Goal: Information Seeking & Learning: Understand process/instructions

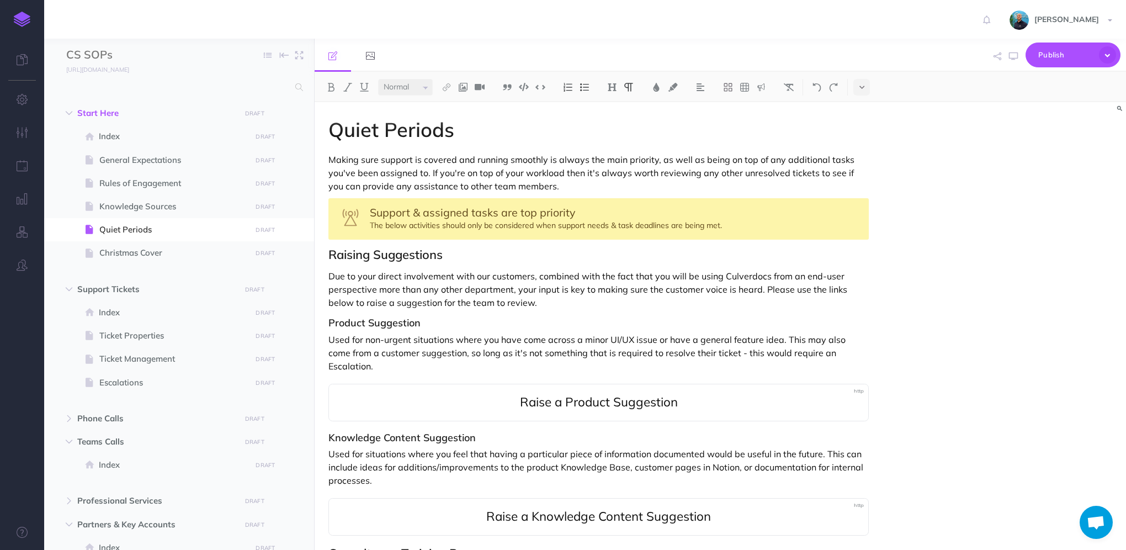
select select "null"
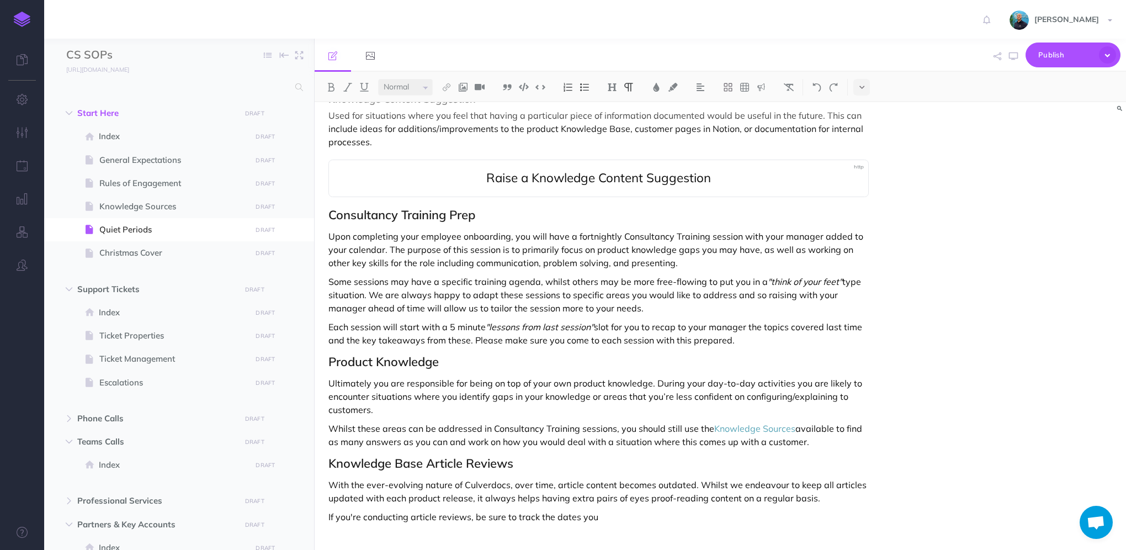
click at [630, 510] on p "If you're conducting article reviews, be sure to track the dates you" at bounding box center [598, 516] width 540 height 13
drag, startPoint x: 539, startPoint y: 502, endPoint x: 626, endPoint y: 505, distance: 87.2
click at [626, 510] on p "If you're conducting article reviews, be sure to track the dates you" at bounding box center [598, 516] width 540 height 13
click at [643, 510] on p "If you're conducting article reviews, be sure to track this by updating the" at bounding box center [598, 516] width 540 height 13
click at [451, 84] on img at bounding box center [446, 87] width 10 height 9
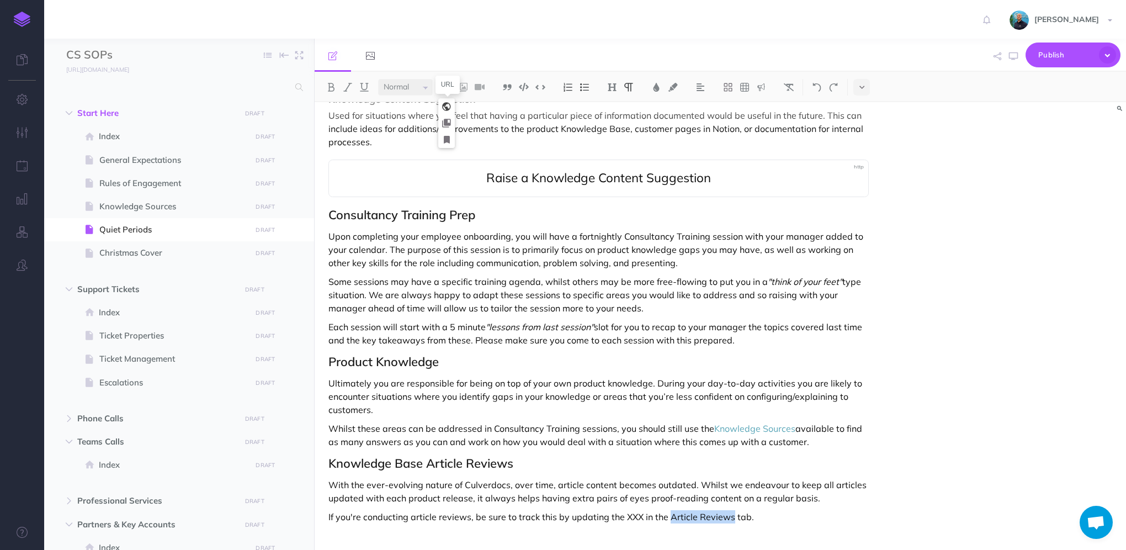
click at [448, 106] on icon at bounding box center [446, 107] width 9 height 8
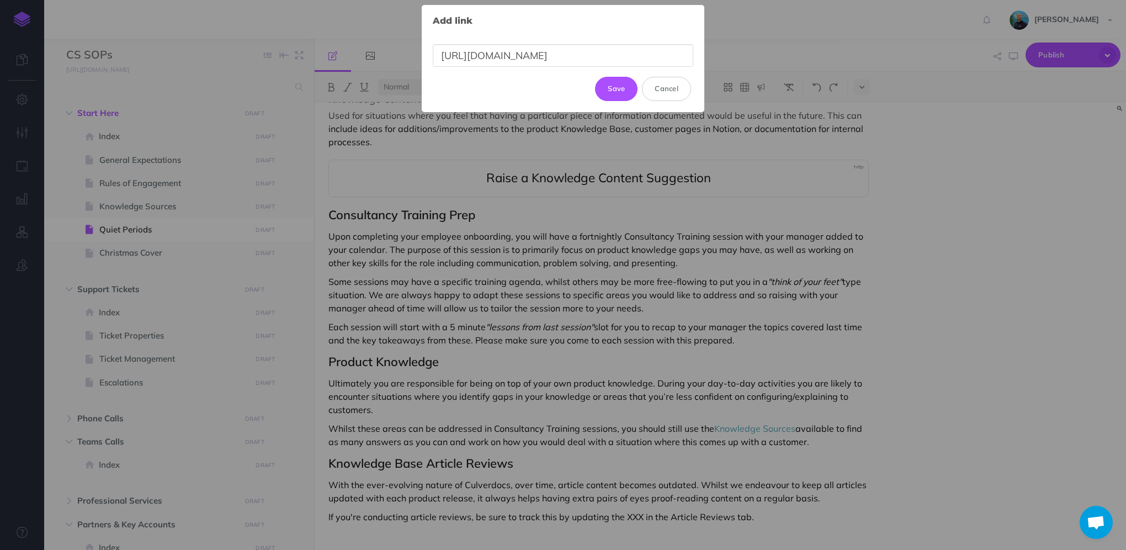
scroll to position [0, 297]
type input "[URL][DOMAIN_NAME]"
click at [614, 83] on button "Update" at bounding box center [612, 83] width 52 height 24
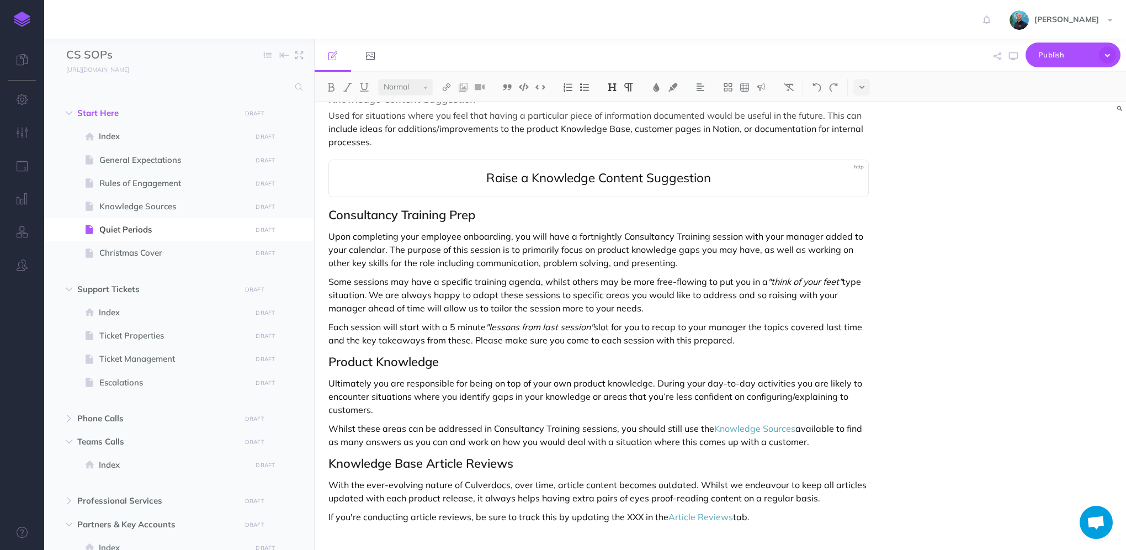
scroll to position [0, 0]
click at [629, 510] on p "If you're conducting article reviews, be sure to track this by updating the XXX…" at bounding box center [598, 516] width 540 height 13
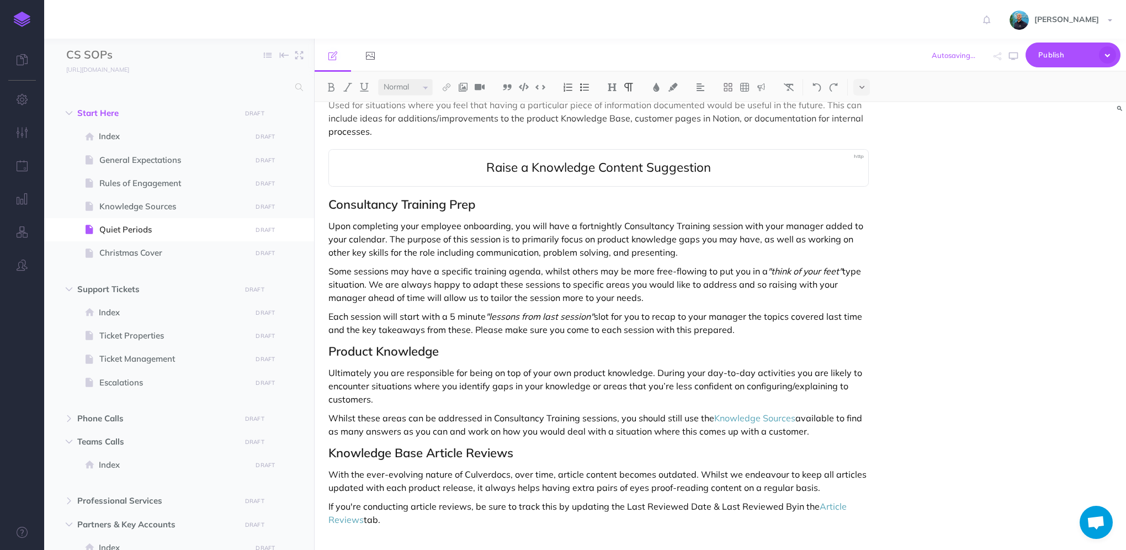
scroll to position [352, 0]
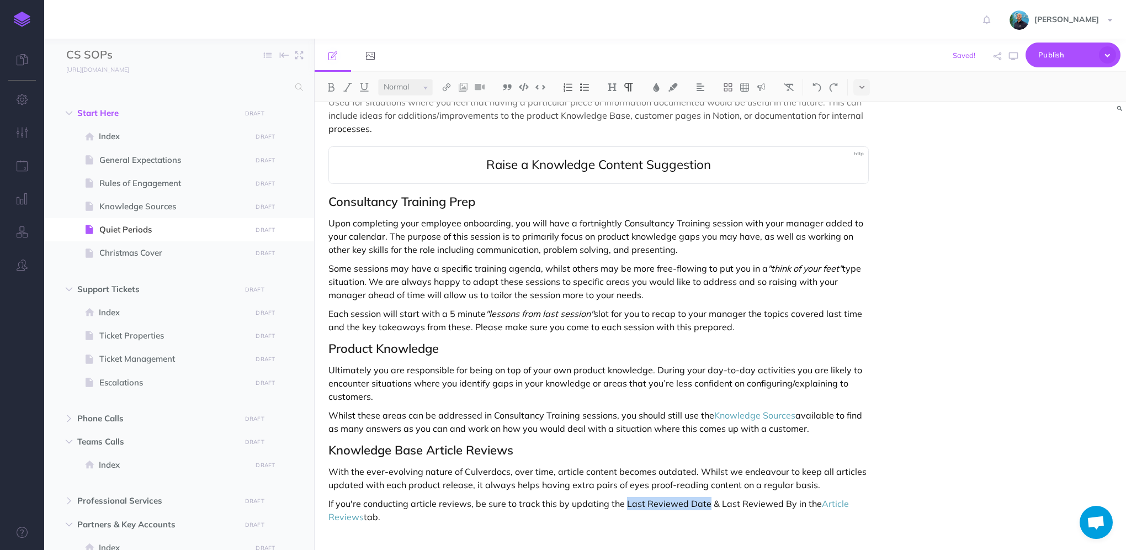
drag, startPoint x: 696, startPoint y: 490, endPoint x: 621, endPoint y: 492, distance: 74.5
click at [621, 497] on p "If you're conducting article reviews, be sure to track this by updating the Las…" at bounding box center [598, 510] width 540 height 26
drag, startPoint x: 717, startPoint y: 488, endPoint x: 789, endPoint y: 486, distance: 72.3
click at [789, 497] on p "If you're conducting article reviews, be sure to track this by updating the Las…" at bounding box center [598, 510] width 540 height 26
drag, startPoint x: 362, startPoint y: 490, endPoint x: 307, endPoint y: 486, distance: 55.4
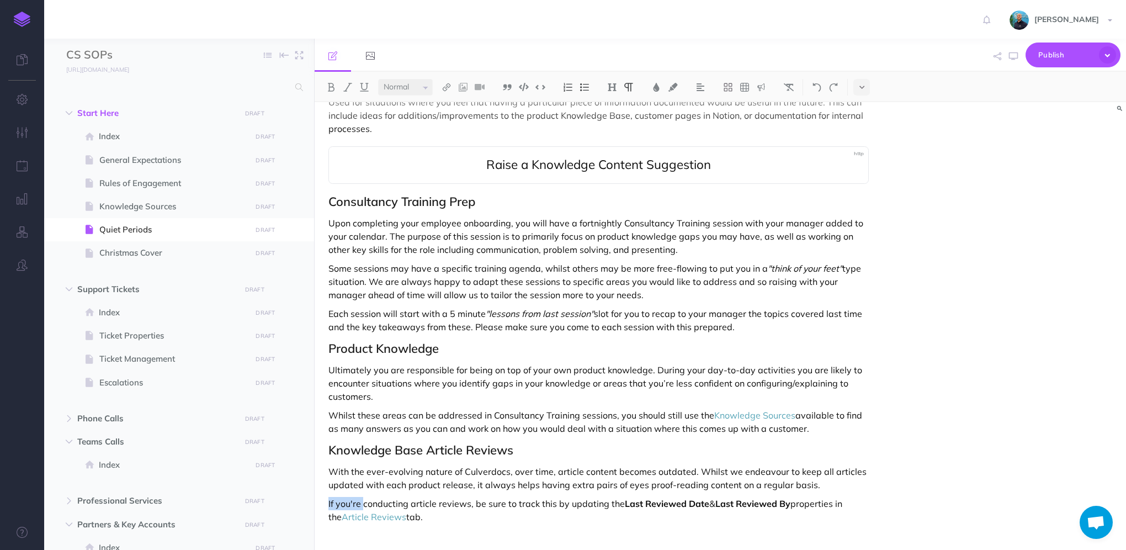
click at [307, 486] on div "CS SOPs Collapse all Expand all Expand to root folders [URL][DOMAIN_NAME] Start…" at bounding box center [585, 294] width 1082 height 511
click at [598, 497] on p "When conducting article reviews, be sure to track this by updating the Last Rev…" at bounding box center [598, 510] width 540 height 26
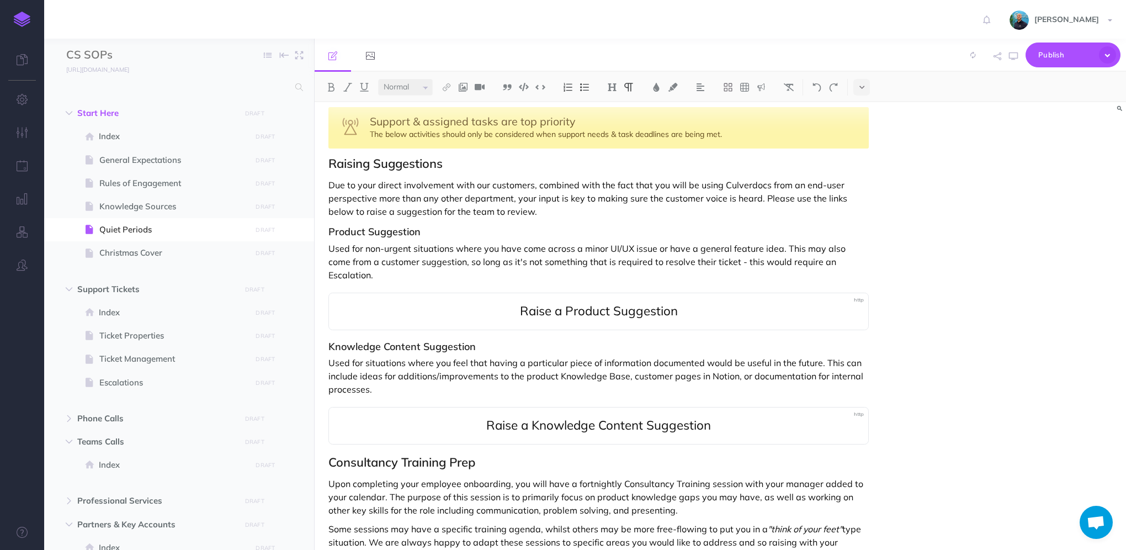
scroll to position [110, 0]
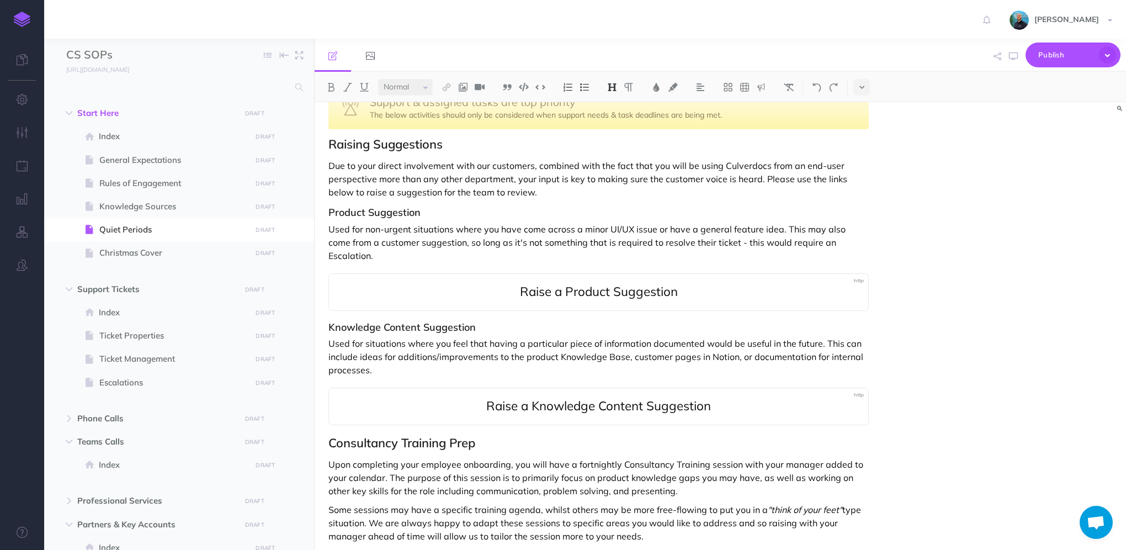
click at [400, 322] on h3 "Knowledge Content Suggestion" at bounding box center [598, 327] width 540 height 11
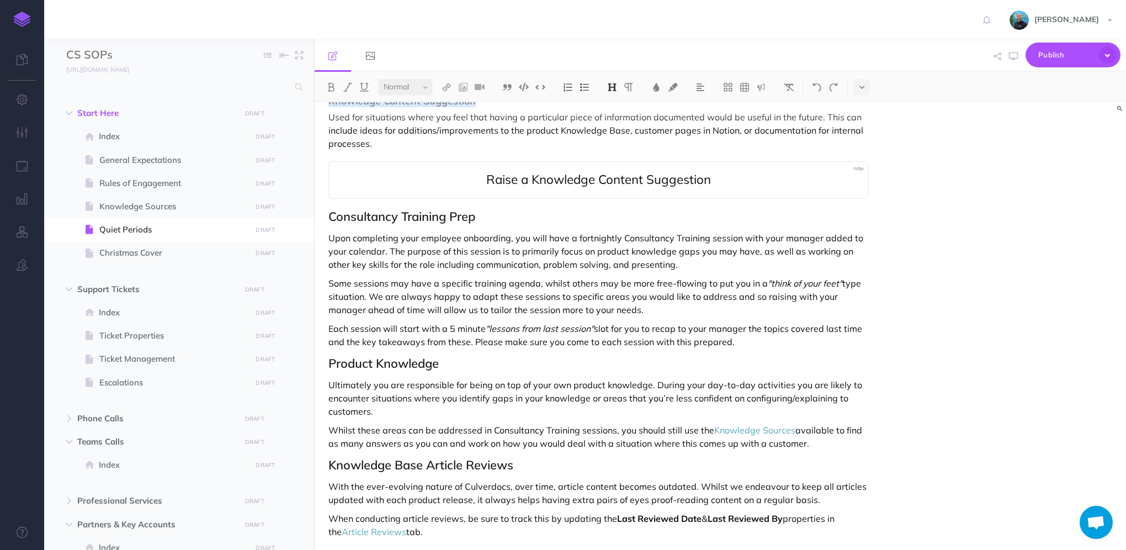
scroll to position [352, 0]
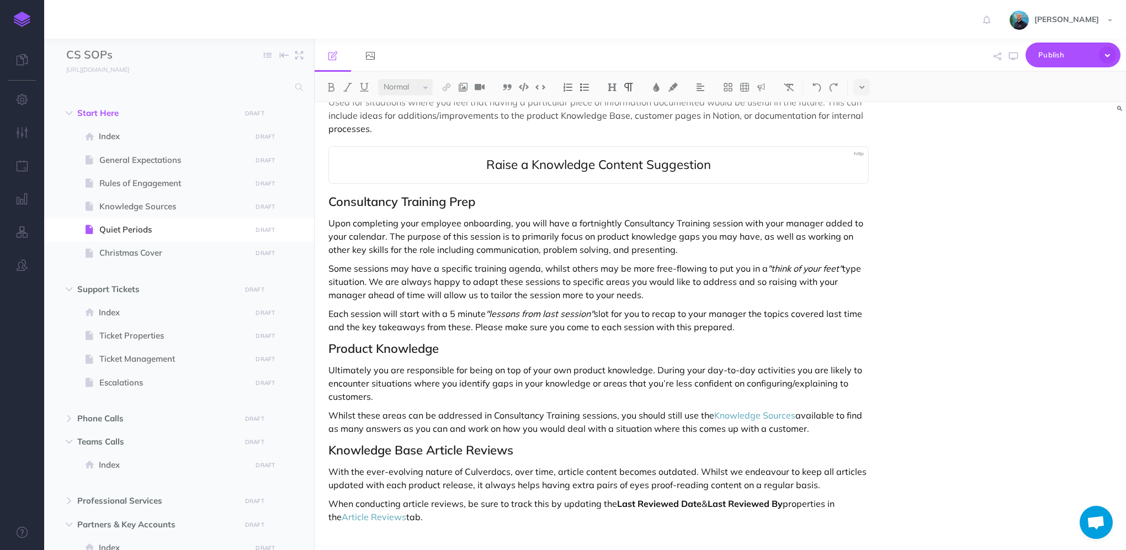
click at [446, 505] on p "When conducting article reviews, be sure to track this by updating the Last Rev…" at bounding box center [598, 510] width 540 height 26
click at [446, 90] on img at bounding box center [446, 87] width 10 height 9
click at [450, 139] on button at bounding box center [446, 139] width 17 height 17
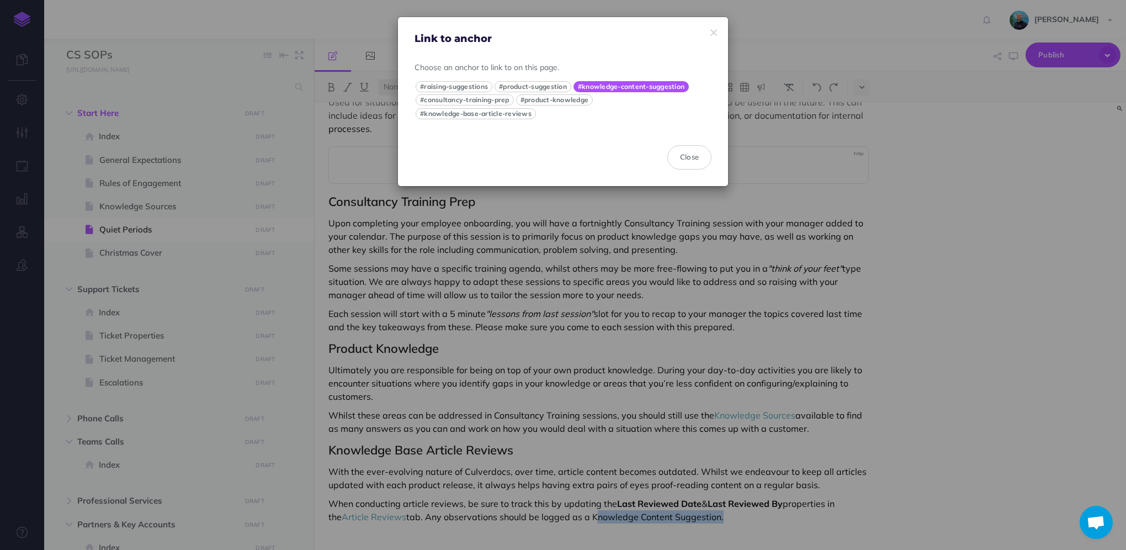
click at [662, 86] on button "#knowledge-content-suggestion" at bounding box center [630, 86] width 115 height 11
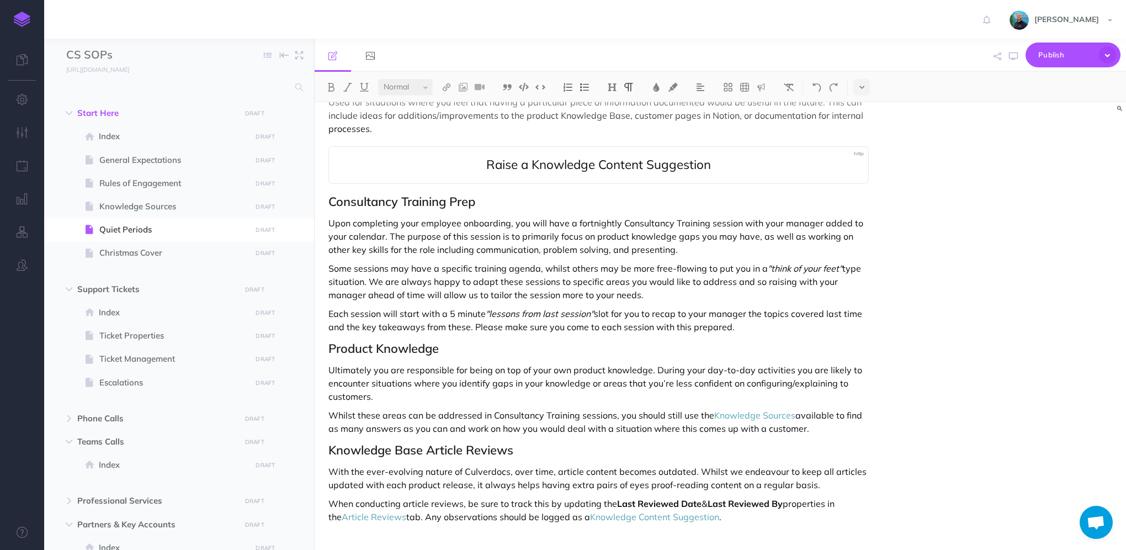
click at [754, 510] on div "Quiet Periods Making sure support is covered and running smoothly is always the…" at bounding box center [599, 157] width 568 height 813
click at [1013, 60] on button "button" at bounding box center [1013, 56] width 14 height 32
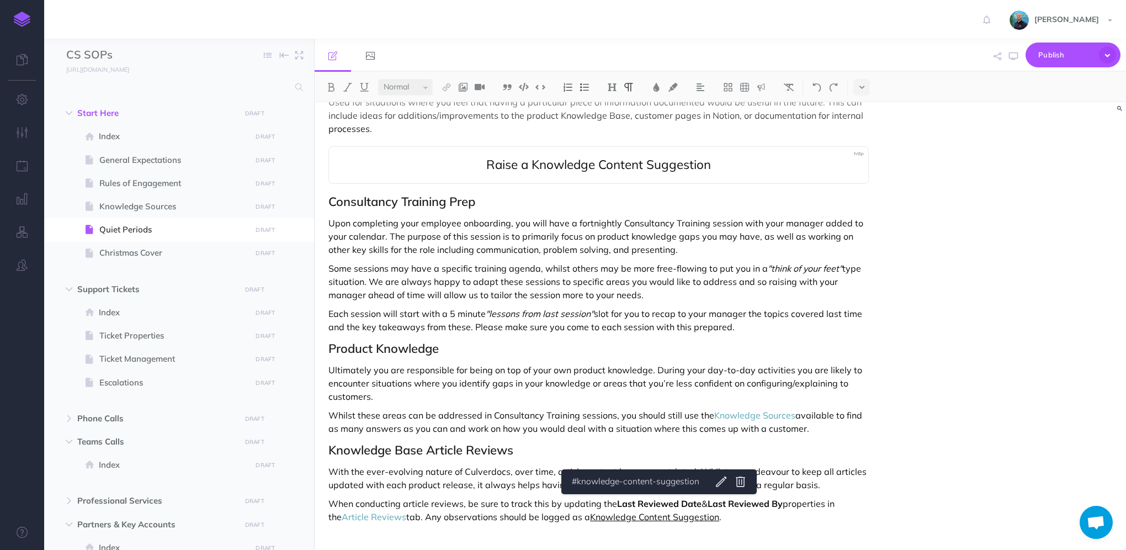
click at [658, 511] on link "Knowledge Content Suggestion" at bounding box center [654, 516] width 129 height 11
click at [737, 486] on icon at bounding box center [740, 481] width 9 height 10
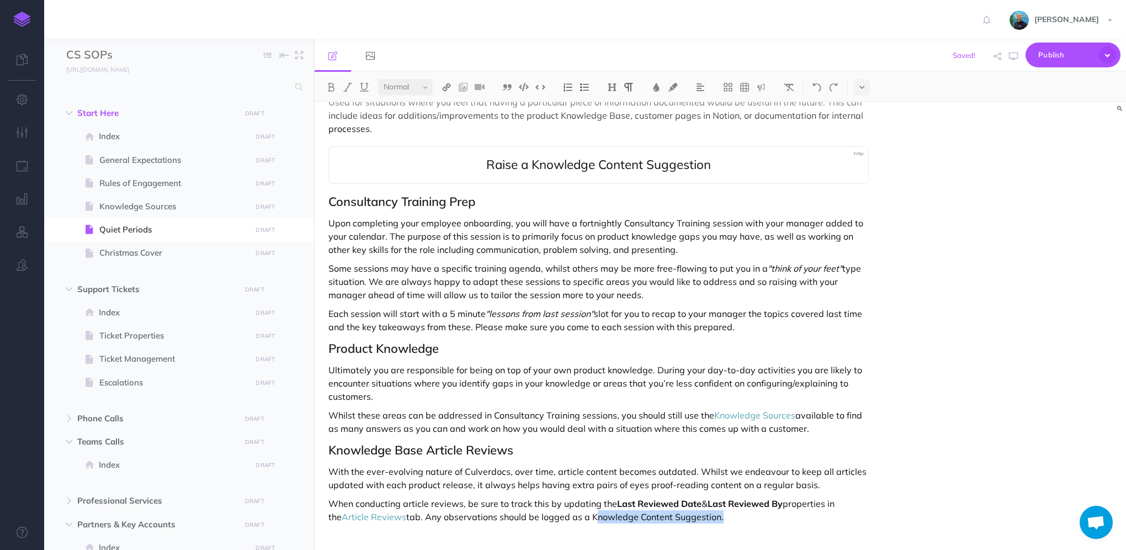
click at [443, 86] on img at bounding box center [446, 87] width 10 height 9
click at [933, 433] on div "Quiet Periods Making sure support is covered and running smoothly is always the…" at bounding box center [720, 326] width 811 height 448
click at [903, 416] on div "Quiet Periods Making sure support is covered and running smoothly is always the…" at bounding box center [720, 326] width 811 height 448
click at [610, 497] on p "When conducting article reviews, be sure to track this by updating the Last Rev…" at bounding box center [598, 510] width 540 height 26
click at [540, 86] on img at bounding box center [540, 87] width 10 height 8
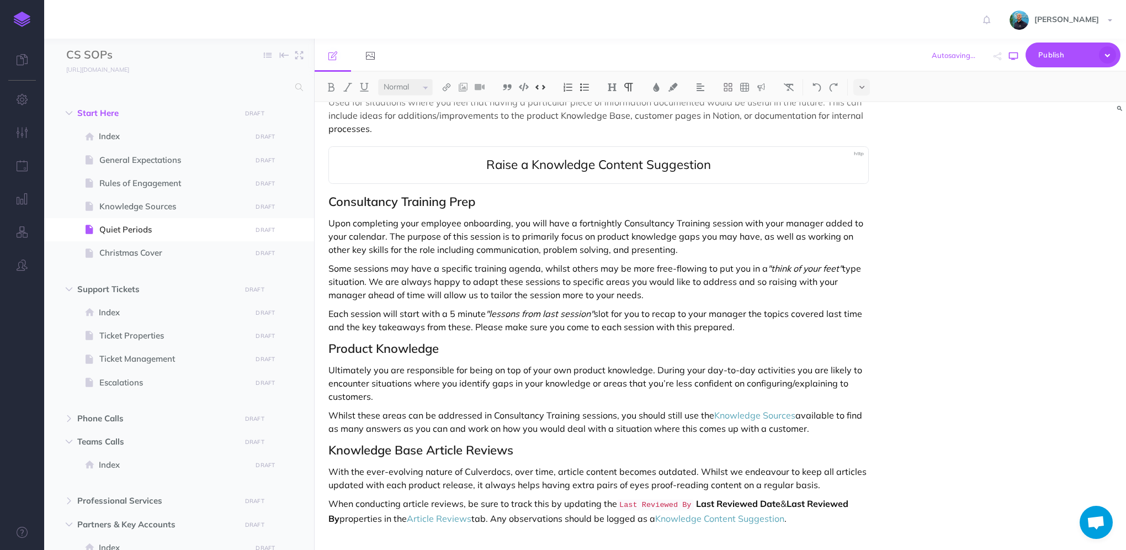
click at [1008, 57] on button "button" at bounding box center [1013, 56] width 14 height 32
click at [1013, 57] on icon "button" at bounding box center [1013, 56] width 9 height 9
click at [633, 499] on code "Last Reviewed By" at bounding box center [655, 504] width 77 height 10
drag, startPoint x: 619, startPoint y: 491, endPoint x: 685, endPoint y: 489, distance: 66.8
click at [685, 497] on p "When conducting article reviews, be sure to track this by updating the Last Rev…" at bounding box center [598, 511] width 540 height 28
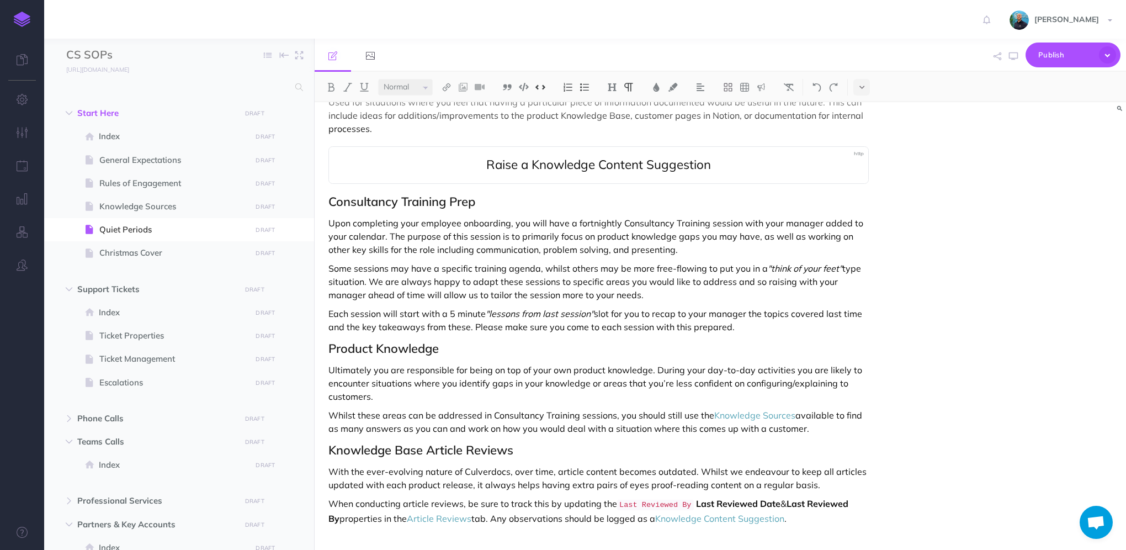
click at [567, 497] on p "When conducting article reviews, be sure to track this by updating the Last Rev…" at bounding box center [598, 511] width 540 height 28
drag, startPoint x: 624, startPoint y: 492, endPoint x: 663, endPoint y: 490, distance: 39.2
click at [663, 499] on code "Last Reviewed By" at bounding box center [655, 504] width 77 height 10
click at [510, 465] on p "With the ever-evolving nature of Culverdocs, over time, article content becomes…" at bounding box center [598, 478] width 540 height 26
drag, startPoint x: 686, startPoint y: 488, endPoint x: 771, endPoint y: 487, distance: 84.4
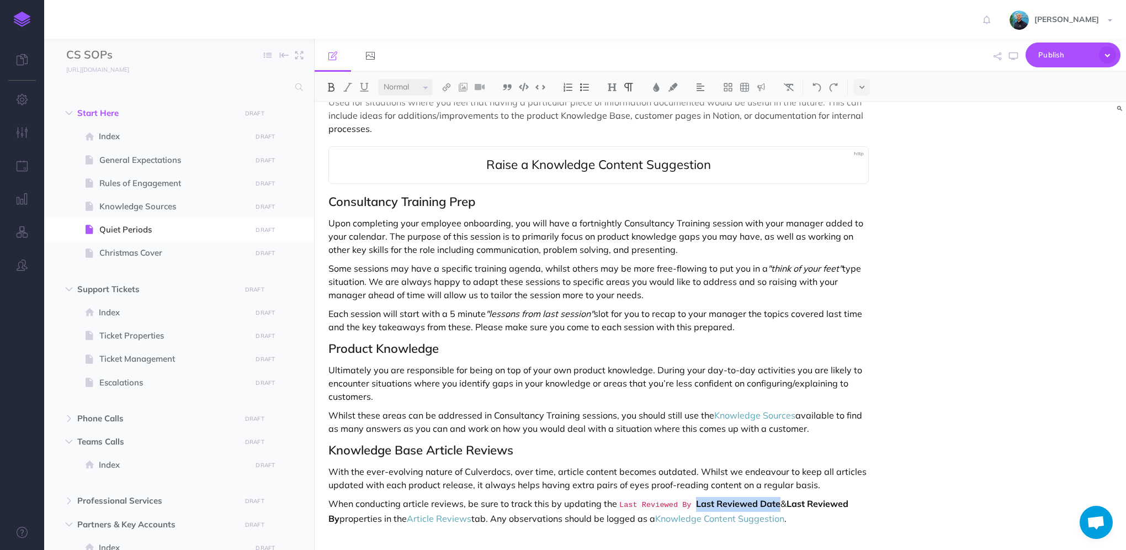
click at [771, 497] on p "When conducting article reviews, be sure to track this by updating the Last Rev…" at bounding box center [598, 511] width 540 height 28
copy strong "Last Reviewed Date"
click at [609, 497] on p "When conducting article reviews, be sure to track this by updating the Last Rev…" at bounding box center [598, 511] width 540 height 28
click at [540, 88] on img at bounding box center [540, 87] width 10 height 8
click at [1011, 60] on icon "button" at bounding box center [1013, 56] width 9 height 9
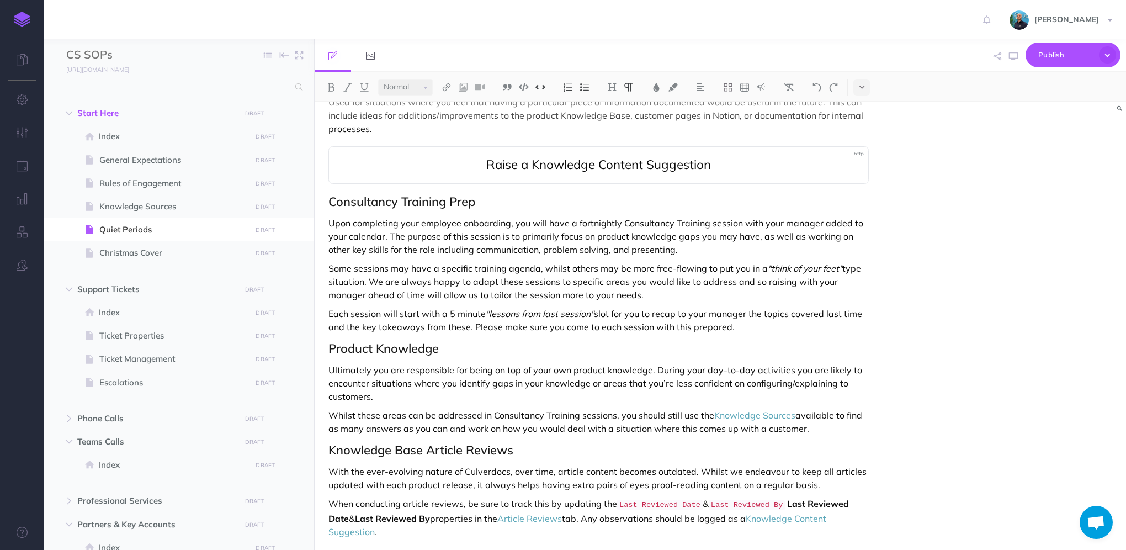
click at [433, 503] on p "When conducting article reviews, be sure to track this by updating the Last Rev…" at bounding box center [598, 517] width 540 height 41
drag, startPoint x: 777, startPoint y: 487, endPoint x: 411, endPoint y: 499, distance: 366.1
click at [411, 499] on p "When conducting article reviews, be sure to track this by updating the Last Rev…" at bounding box center [598, 511] width 540 height 28
click at [1015, 60] on button "button" at bounding box center [1013, 56] width 14 height 32
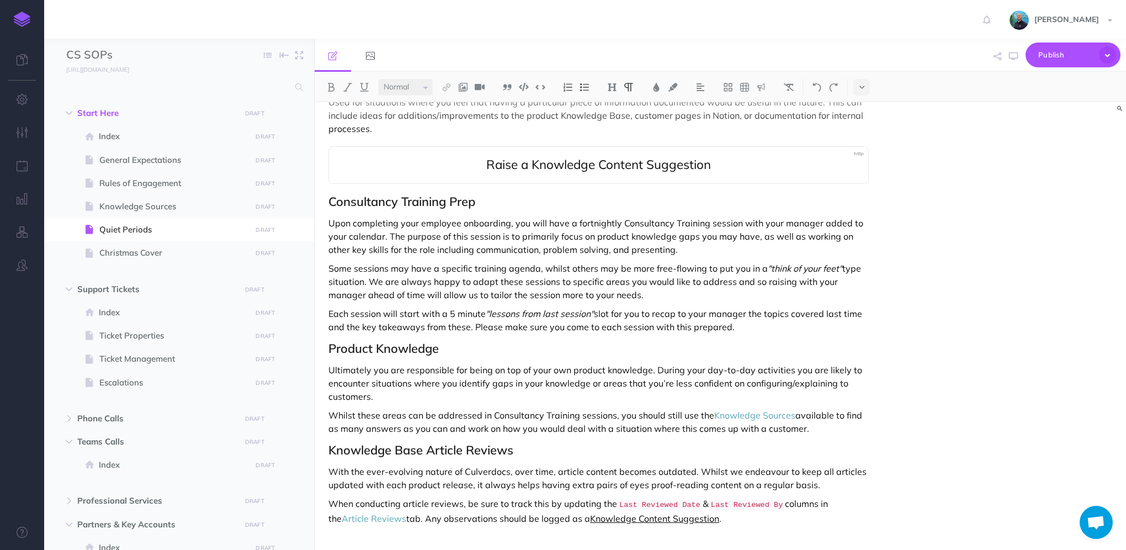
click at [658, 513] on link "Knowledge Content Suggestion" at bounding box center [654, 518] width 129 height 11
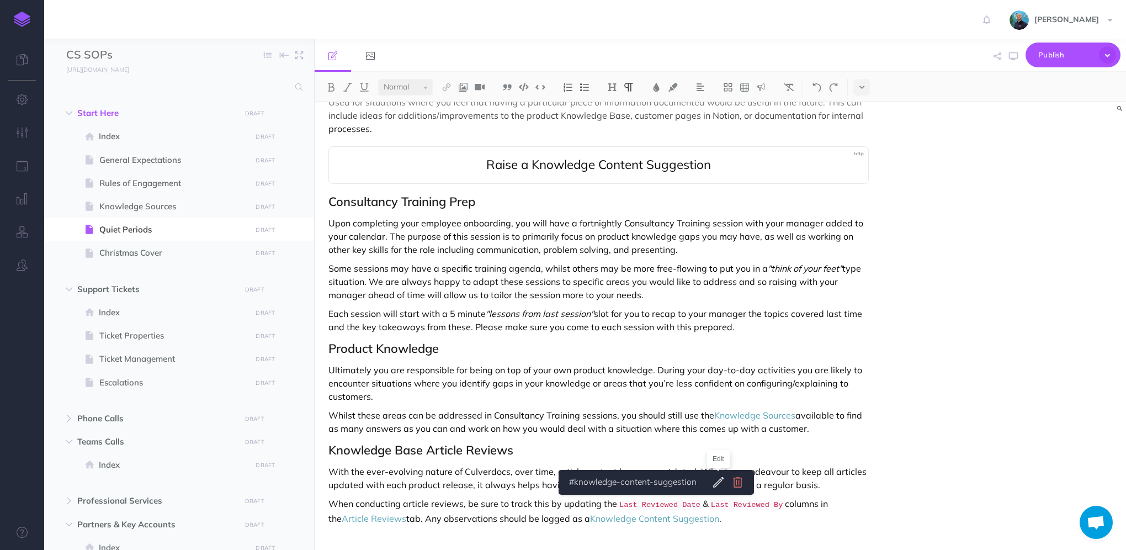
click at [734, 483] on icon at bounding box center [737, 482] width 9 height 10
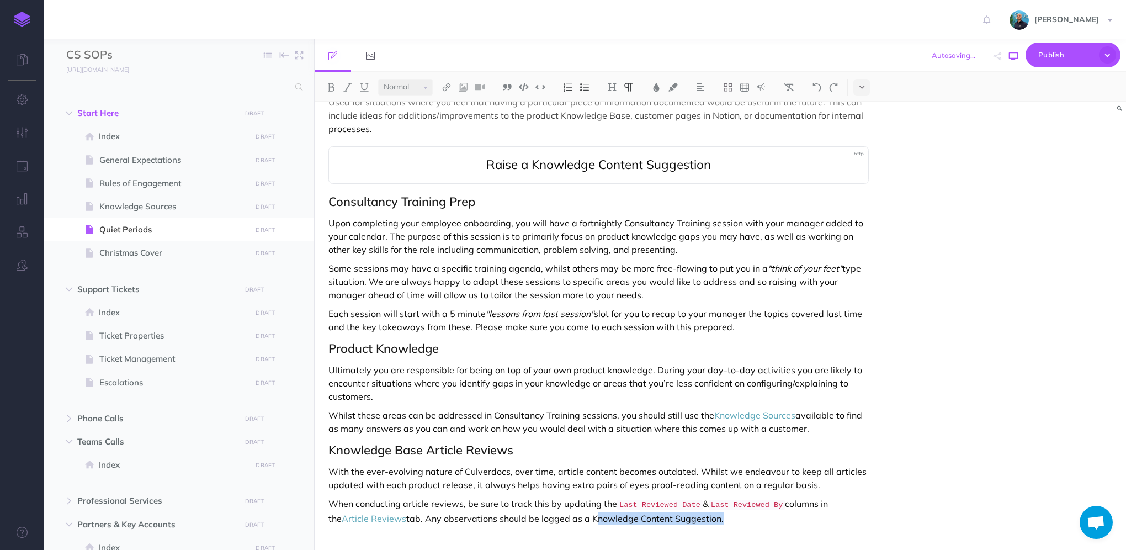
click at [1013, 55] on icon "button" at bounding box center [1013, 56] width 9 height 9
click at [1015, 60] on icon "button" at bounding box center [1013, 56] width 9 height 9
click at [737, 505] on p "When conducting article reviews, be sure to track this by updating the Last Rev…" at bounding box center [598, 511] width 540 height 28
click at [531, 496] on p "When conducting article reviews, be sure to track this by updating the Last Rev…" at bounding box center [598, 510] width 540 height 28
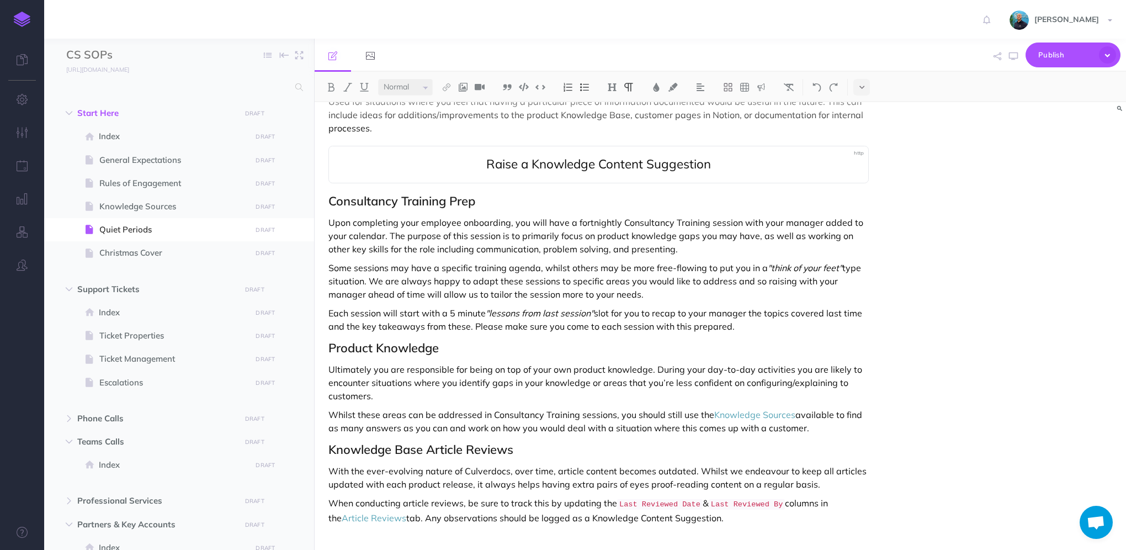
click at [547, 496] on p "When conducting article reviews, be sure to track this by updating the Last Rev…" at bounding box center [598, 510] width 540 height 28
click at [772, 497] on p "When conducting article reviews, be sure to track this in Notion by updating th…" at bounding box center [598, 510] width 540 height 28
click at [1016, 56] on icon "button" at bounding box center [1013, 56] width 9 height 9
click at [737, 530] on div "Quiet Periods Making sure support is covered and running smoothly is always the…" at bounding box center [599, 157] width 568 height 815
click at [758, 87] on img at bounding box center [761, 87] width 10 height 9
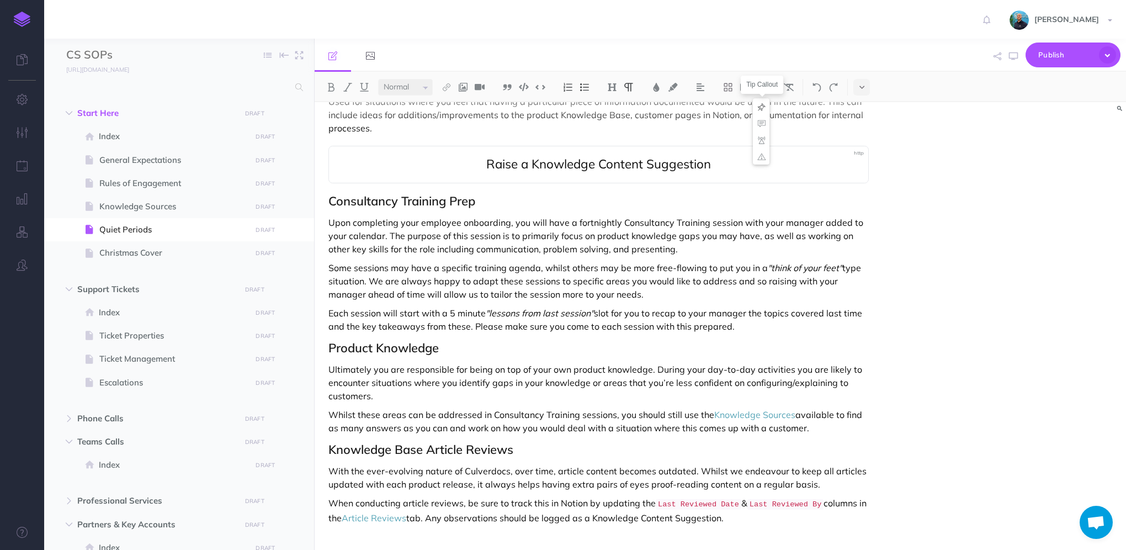
click at [760, 107] on img at bounding box center [761, 106] width 10 height 9
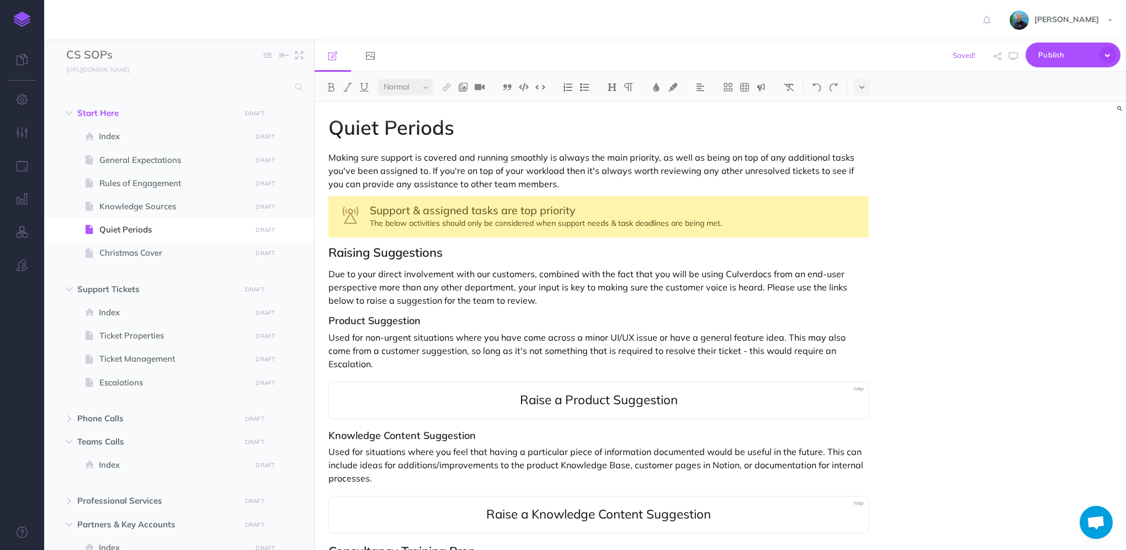
scroll to position [0, 0]
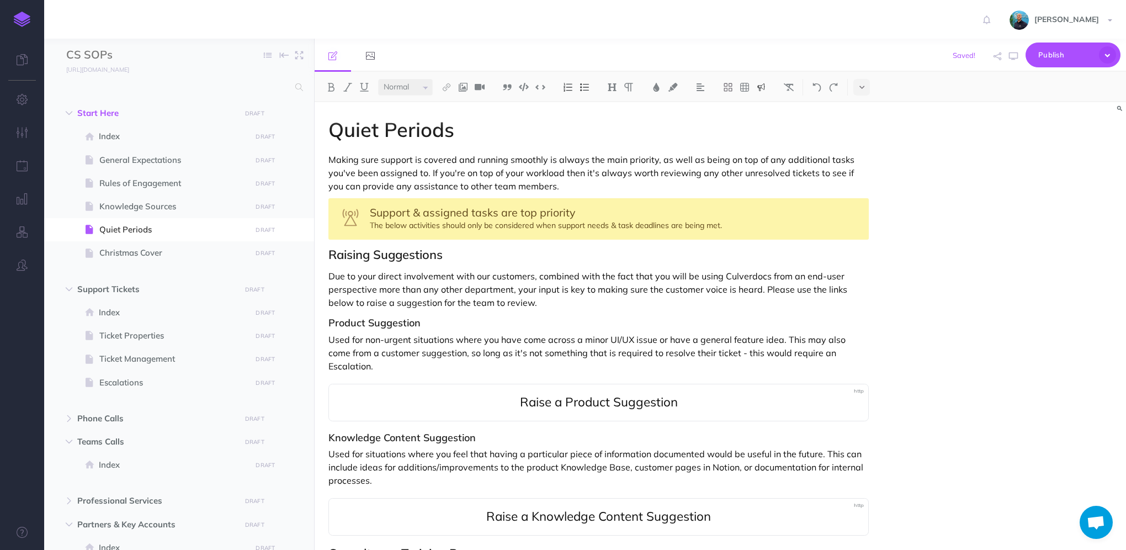
click at [387, 220] on div "Support & assigned tasks are top priority The below activities should only be c…" at bounding box center [598, 218] width 540 height 41
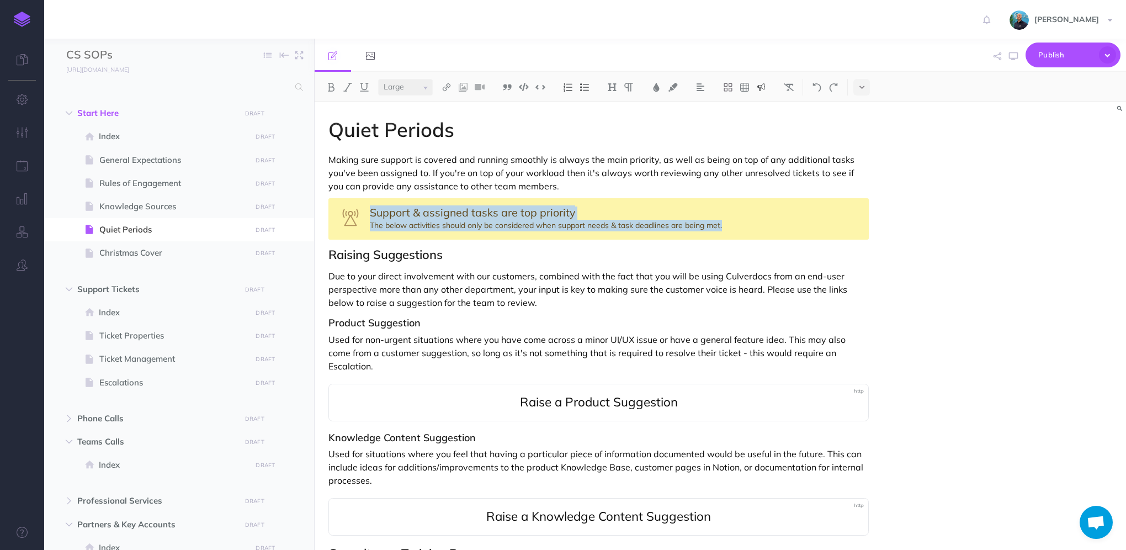
drag, startPoint x: 388, startPoint y: 215, endPoint x: 728, endPoint y: 226, distance: 339.6
click at [728, 226] on div "Support & assigned tasks are top priority The below activities should only be c…" at bounding box center [598, 218] width 540 height 41
copy div "Support & assigned tasks are top priority The below activities should only be c…"
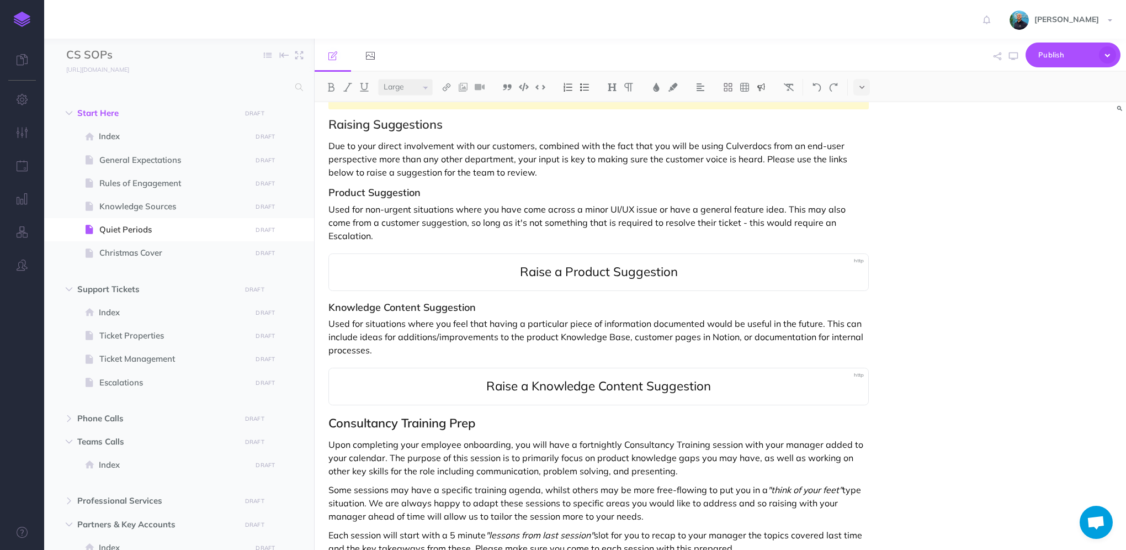
scroll to position [396, 0]
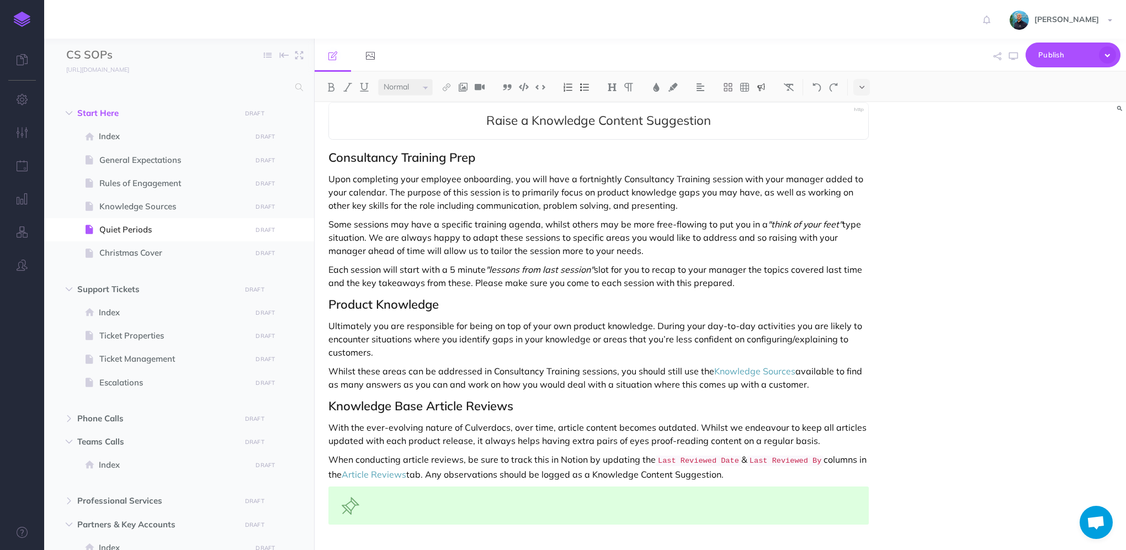
click at [444, 486] on div at bounding box center [598, 505] width 540 height 38
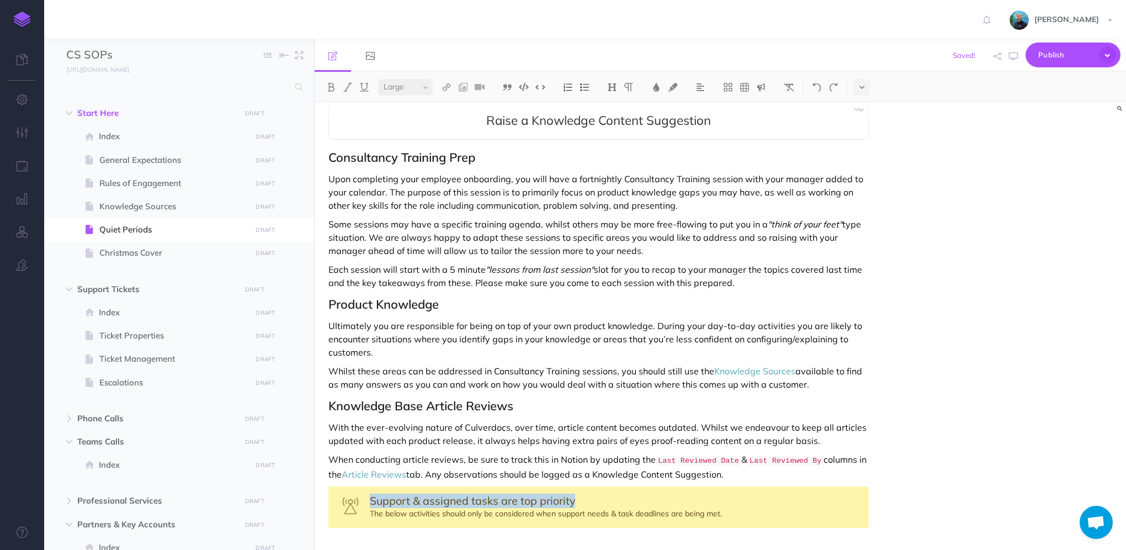
drag, startPoint x: 372, startPoint y: 483, endPoint x: 571, endPoint y: 484, distance: 199.2
click at [571, 493] on span "Support & assigned tasks are top priority" at bounding box center [472, 500] width 205 height 14
click at [762, 88] on img at bounding box center [761, 87] width 10 height 9
click at [763, 107] on img at bounding box center [761, 106] width 10 height 9
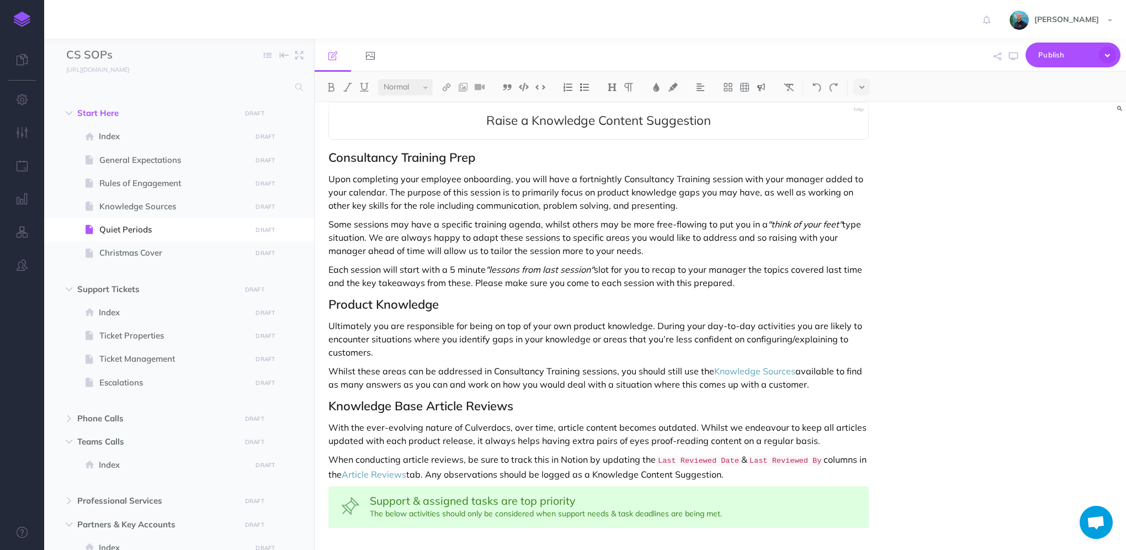
click at [443, 499] on div "Support & assigned tasks are top priority The below activities should only be c…" at bounding box center [598, 506] width 540 height 41
drag, startPoint x: 373, startPoint y: 486, endPoint x: 571, endPoint y: 481, distance: 198.2
click at [571, 493] on span "Support & assigned tasks are top priority" at bounding box center [472, 500] width 205 height 14
click at [582, 486] on div "Use quiet periods productively The below activities should only be considered w…" at bounding box center [598, 506] width 540 height 41
drag, startPoint x: 370, startPoint y: 499, endPoint x: 387, endPoint y: 499, distance: 16.6
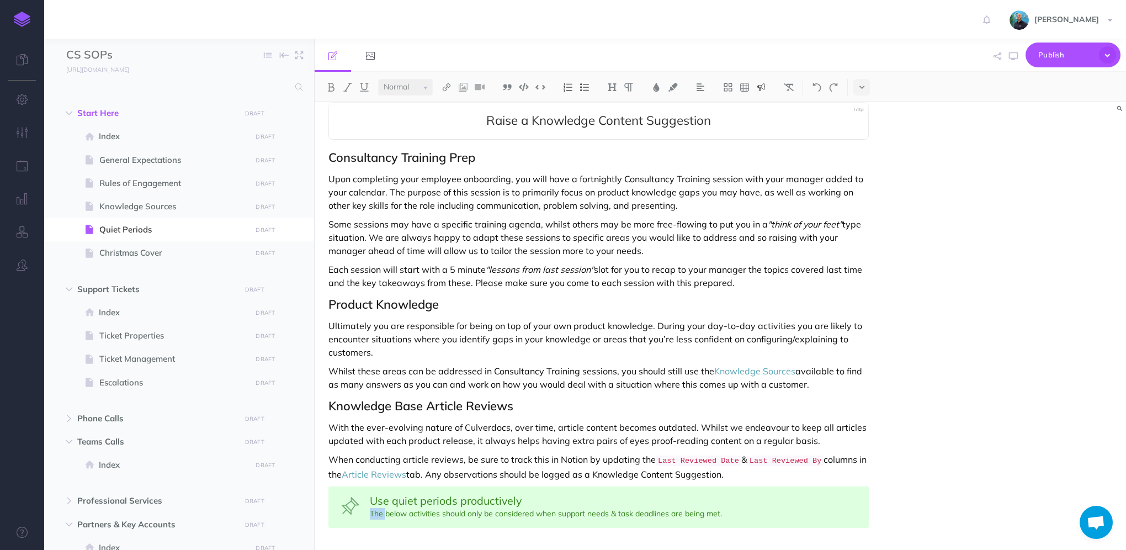
click at [387, 499] on div "Use quiet periods productively The below activities should only be considered w…" at bounding box center [598, 506] width 540 height 41
click at [401, 499] on div "Use quiet periods productively The below activities should only be considered w…" at bounding box center [598, 506] width 540 height 41
drag, startPoint x: 721, startPoint y: 497, endPoint x: 411, endPoint y: 503, distance: 310.7
click at [411, 503] on div "Use quiet periods productively The above activities should only be considered w…" at bounding box center [598, 506] width 540 height 41
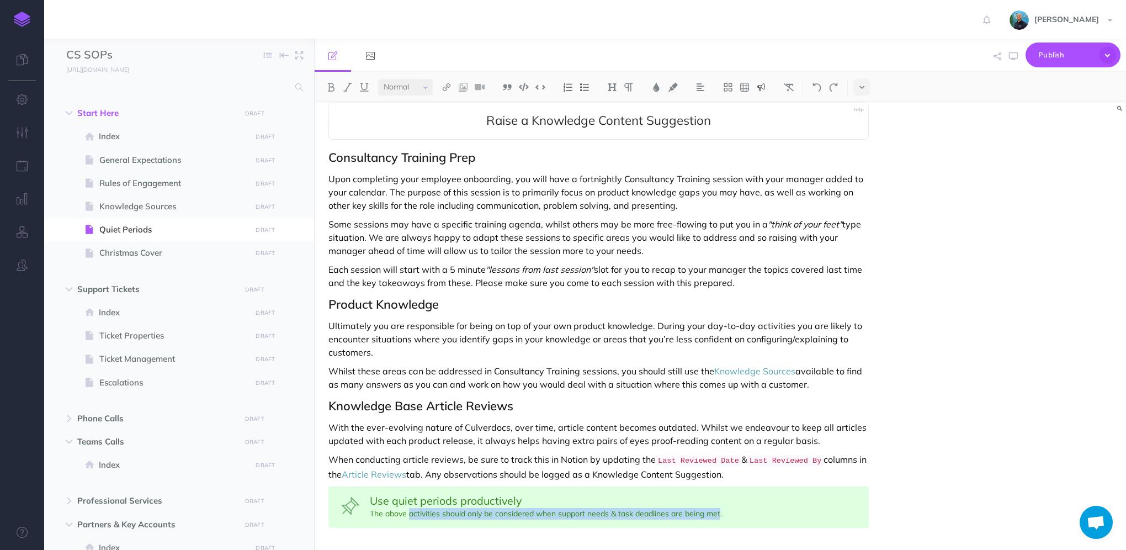
click at [415, 497] on div "Use quiet periods productively The above activities should only be considered w…" at bounding box center [598, 506] width 540 height 41
drag, startPoint x: 688, startPoint y: 498, endPoint x: 436, endPoint y: 499, distance: 251.6
click at [436, 499] on div "Use quiet periods productively The above should only be considered when support…" at bounding box center [598, 506] width 540 height 41
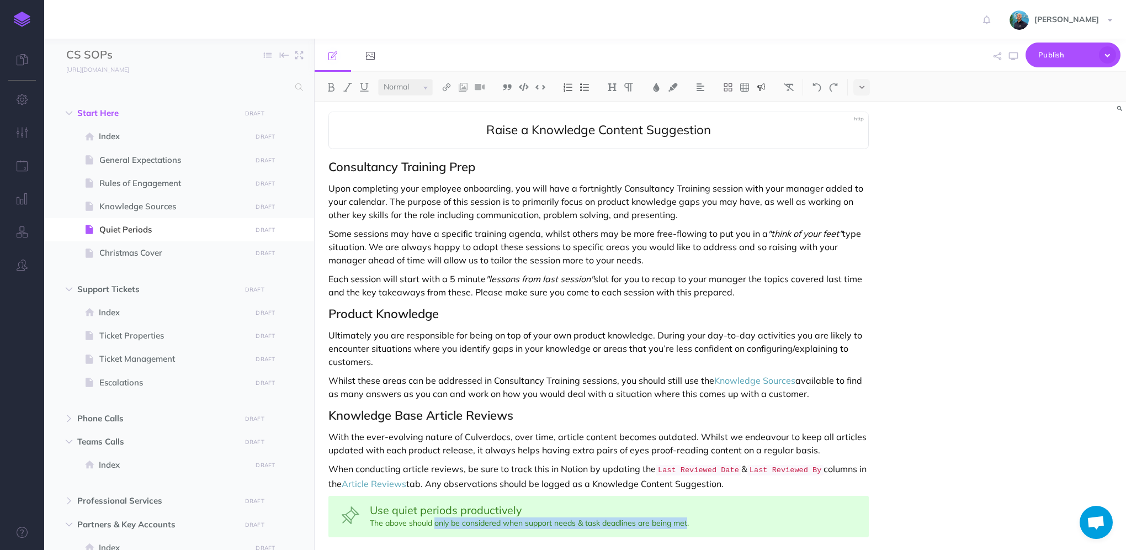
scroll to position [398, 0]
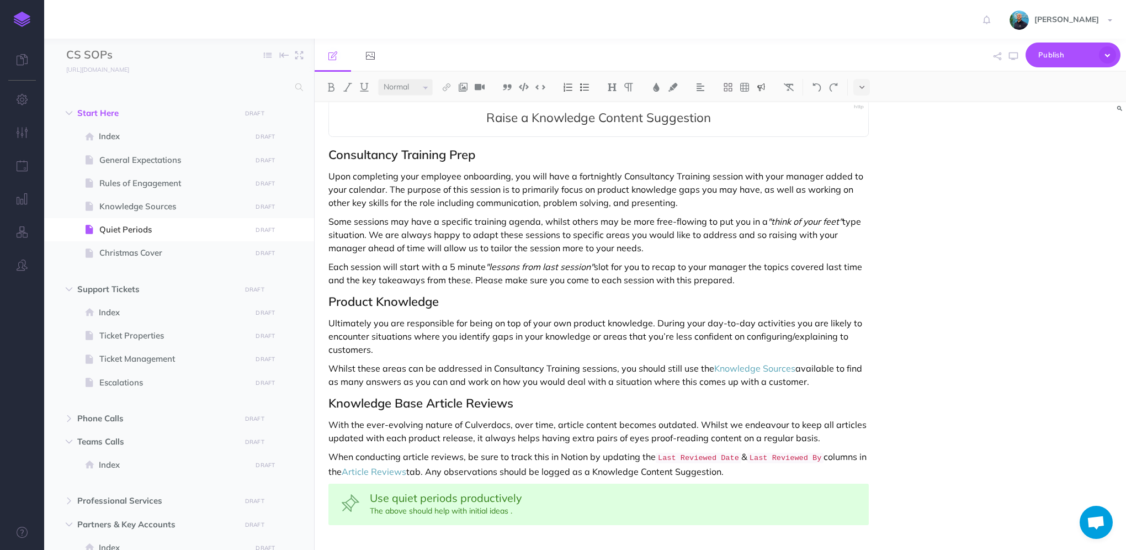
click at [512, 495] on div "Use quiet periods productively The above should help with initial ideas ." at bounding box center [598, 503] width 540 height 41
click at [375, 491] on span "Use quiet periods productively" at bounding box center [446, 498] width 152 height 14
click at [1014, 57] on icon "button" at bounding box center [1013, 56] width 9 height 9
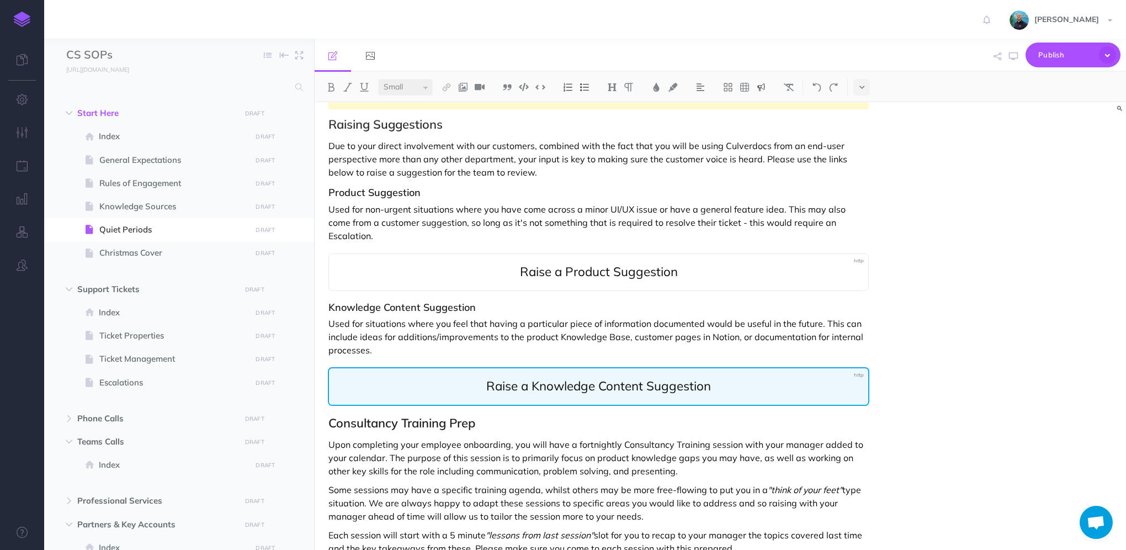
scroll to position [178, 0]
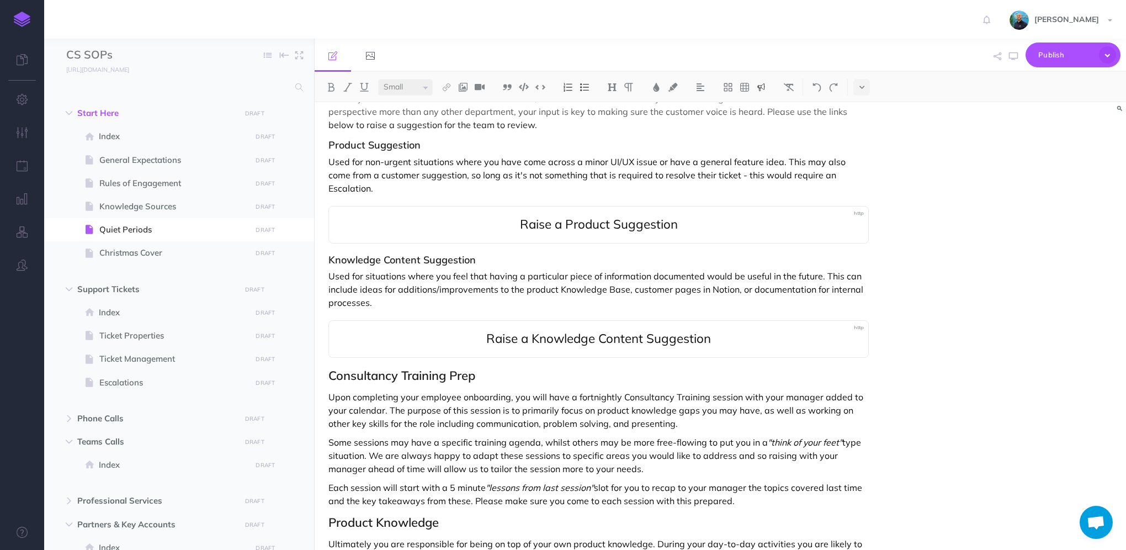
select select "null"
click at [824, 176] on p "Used for non-urgent situations where you have come across a minor UI/UX issue o…" at bounding box center [598, 175] width 540 height 40
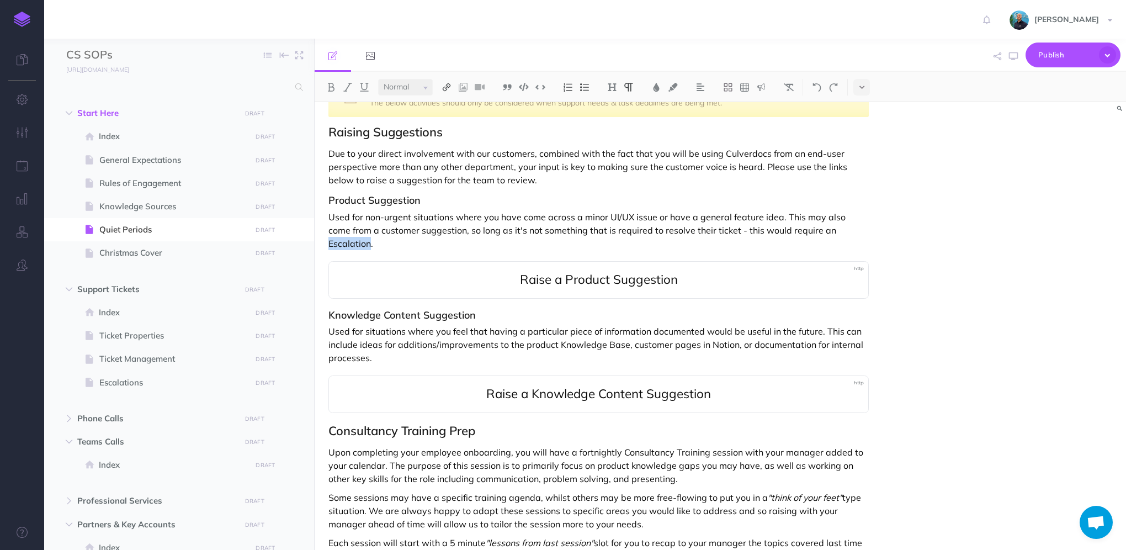
click at [448, 87] on img at bounding box center [446, 87] width 10 height 9
click at [451, 125] on icon at bounding box center [446, 123] width 9 height 8
select select
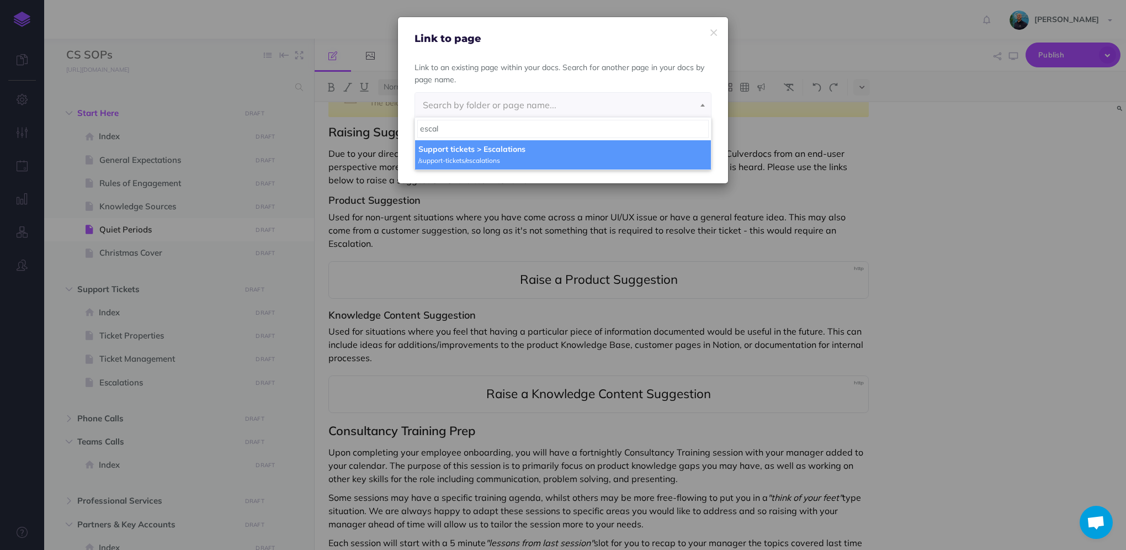
type input "escal"
select select "J4G-6IGJ-5EK-DOT"
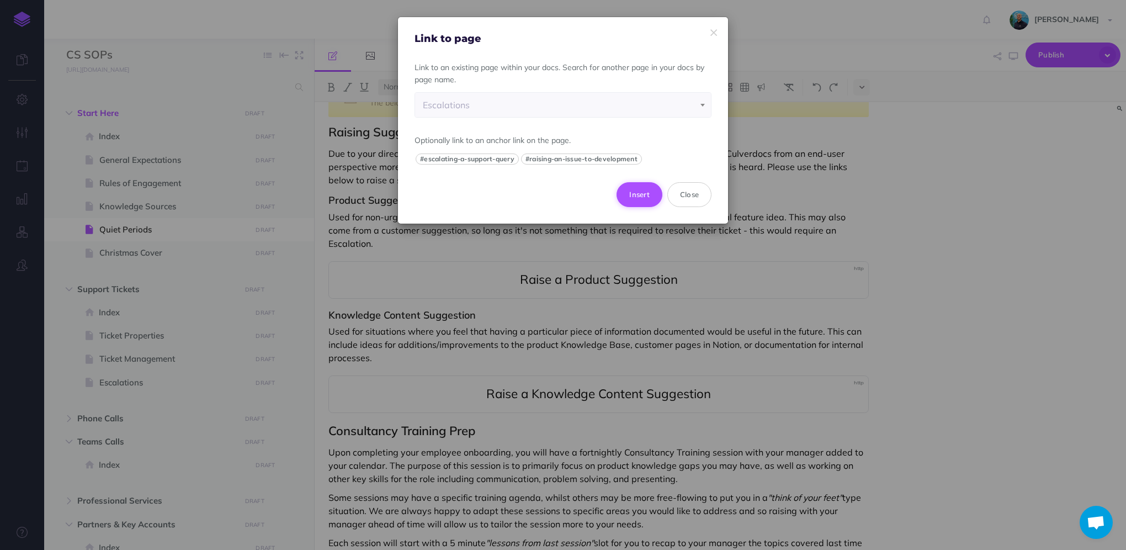
click at [638, 200] on button "Insert" at bounding box center [639, 194] width 46 height 24
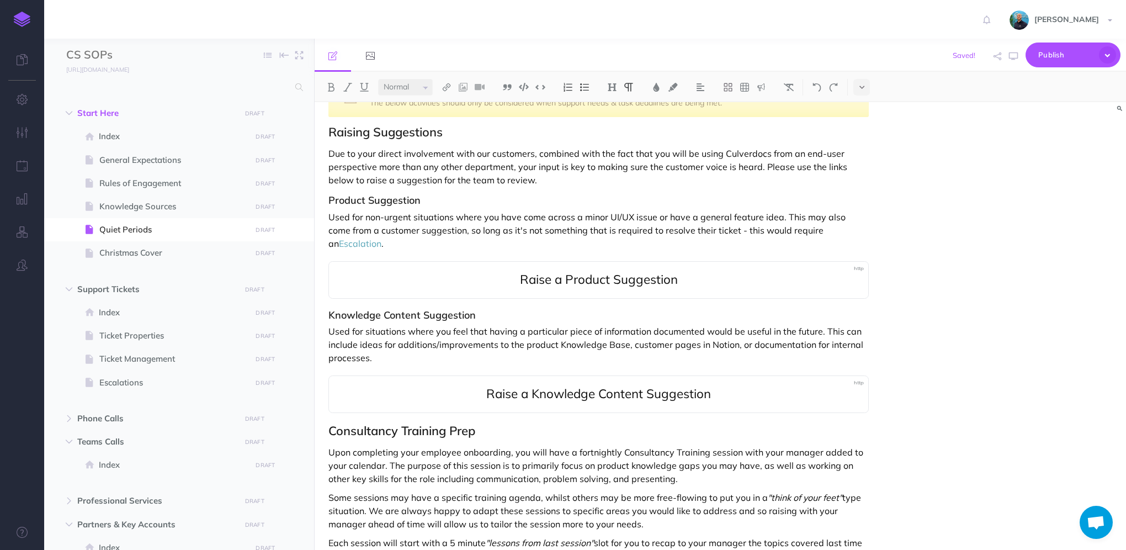
click at [968, 235] on div "Quiet Periods Making sure support is covered and running smoothly is always the…" at bounding box center [720, 326] width 811 height 448
click at [1011, 61] on button "button" at bounding box center [1013, 56] width 14 height 32
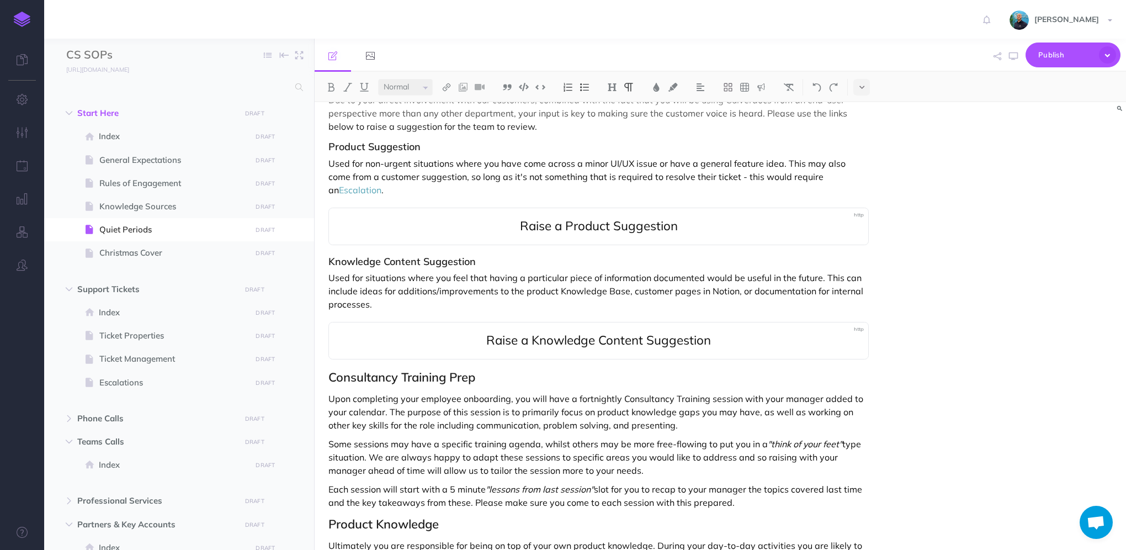
scroll to position [398, 0]
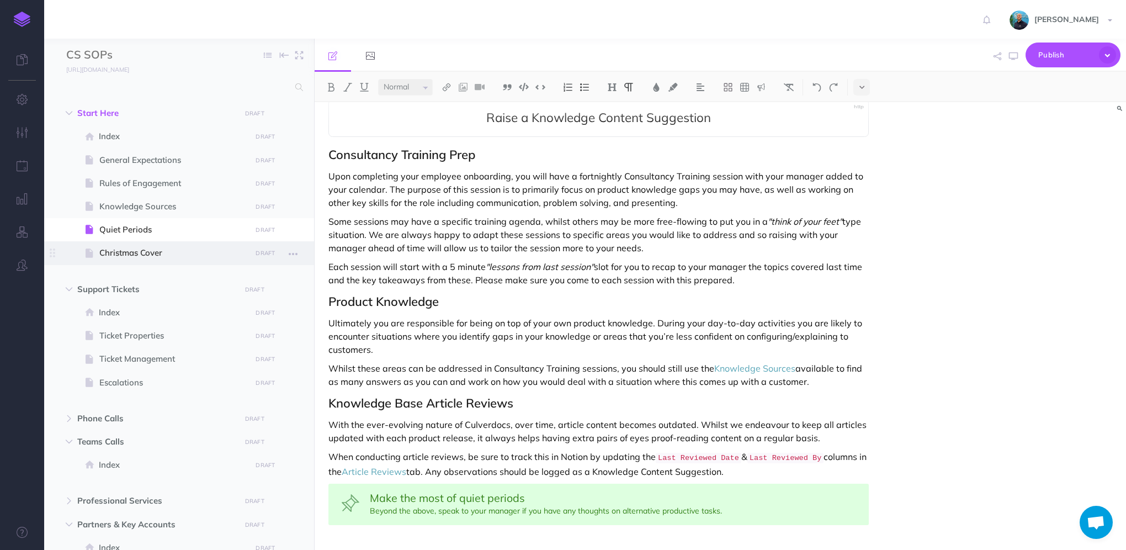
click at [171, 249] on span "Christmas Cover" at bounding box center [173, 252] width 148 height 13
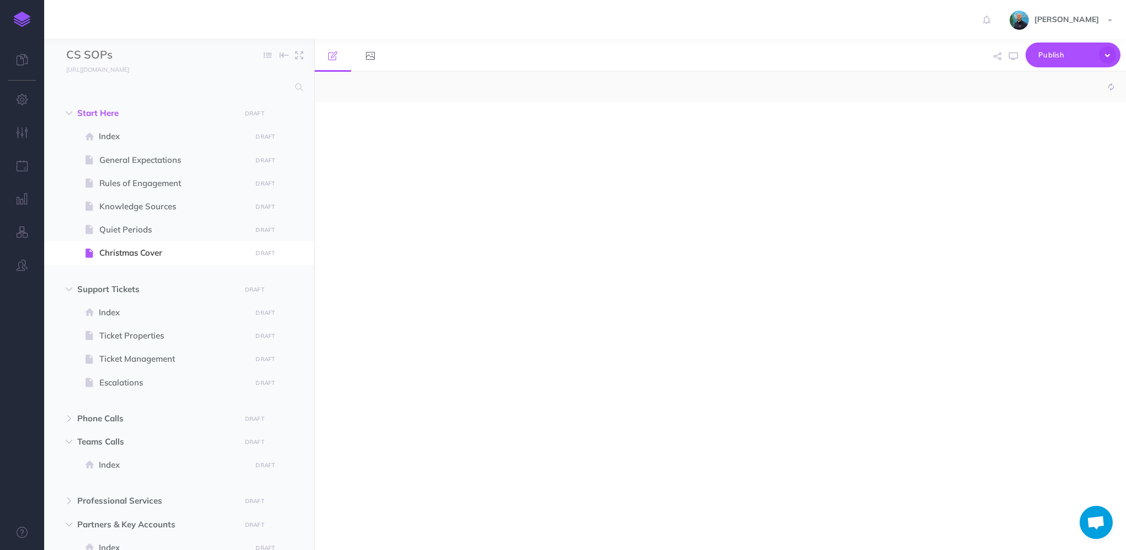
select select "null"
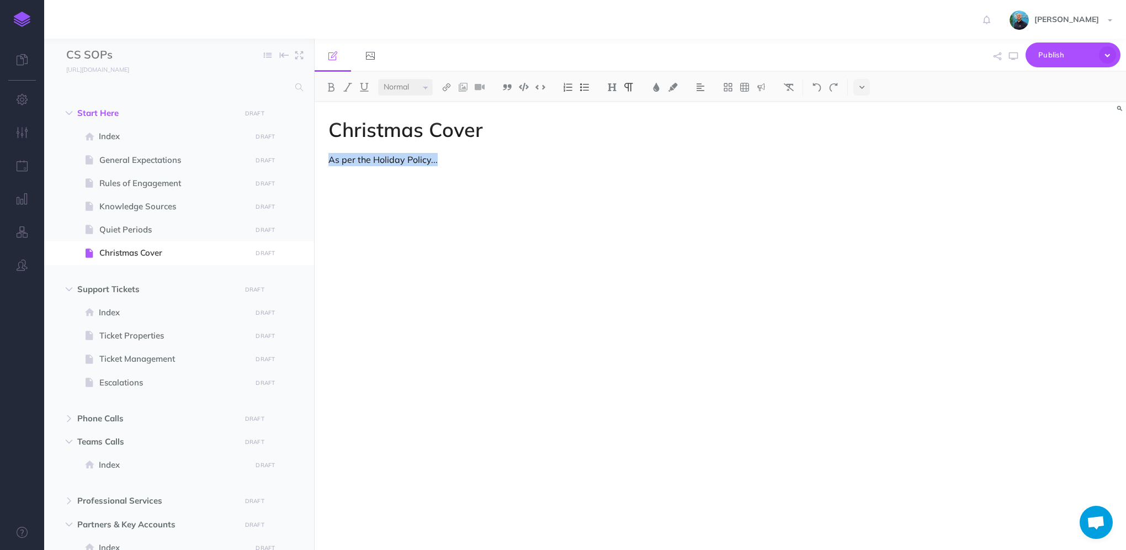
drag, startPoint x: 447, startPoint y: 161, endPoint x: 315, endPoint y: 162, distance: 132.4
click at [315, 162] on div "Christmas Cover As per the Holiday Policy..." at bounding box center [599, 320] width 568 height 436
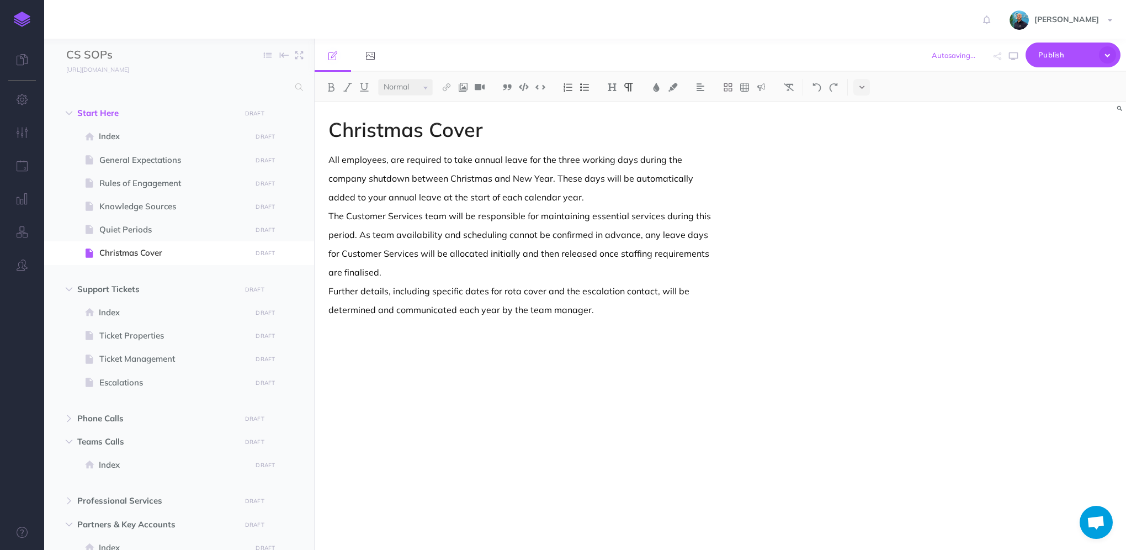
click at [331, 182] on p "company shutdown between Christmas and New Year. These days will be automatical…" at bounding box center [598, 178] width 540 height 13
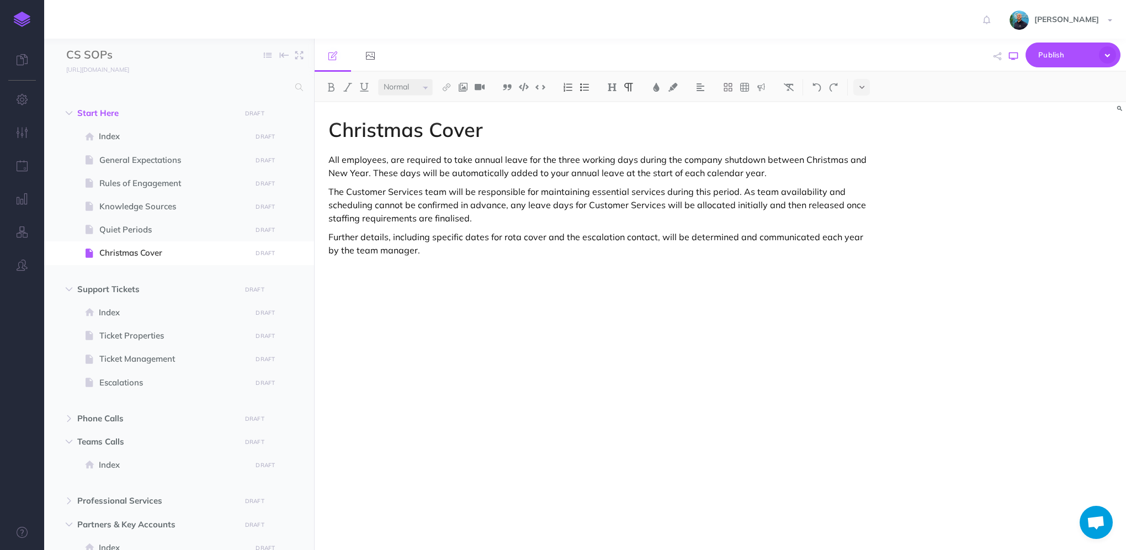
click at [1013, 60] on icon "button" at bounding box center [1013, 56] width 9 height 9
drag, startPoint x: 541, startPoint y: 158, endPoint x: 327, endPoint y: 154, distance: 214.1
click at [327, 154] on div "Christmas Cover All employees, are required to take annual leave for the three …" at bounding box center [599, 320] width 568 height 436
drag, startPoint x: 427, startPoint y: 160, endPoint x: 550, endPoint y: 157, distance: 123.7
click at [550, 157] on p "The three working days during the company shutdown between Christmas and New Ye…" at bounding box center [598, 166] width 540 height 26
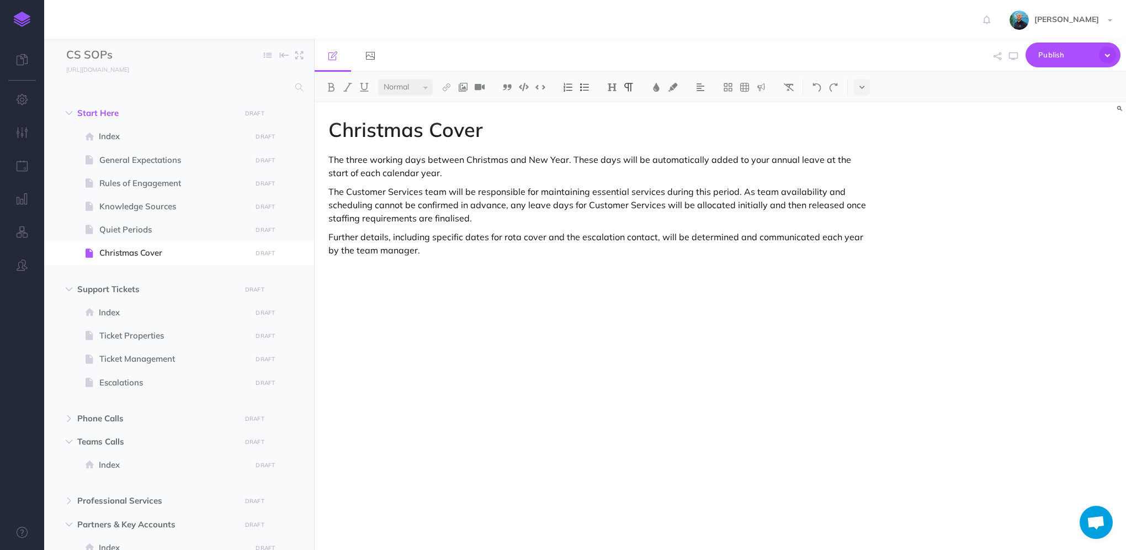
click at [332, 155] on p "The three working days between Christmas and New Year. These days will be autom…" at bounding box center [598, 166] width 540 height 26
drag, startPoint x: 771, startPoint y: 161, endPoint x: 695, endPoint y: 161, distance: 75.6
click at [695, 161] on p "As detailed in the holiday policy, the three working days between Christmas and…" at bounding box center [598, 166] width 540 height 26
drag, startPoint x: 422, startPoint y: 193, endPoint x: 347, endPoint y: 192, distance: 75.6
click at [347, 192] on p "The Customer Services team will be responsible for maintaining essential servic…" at bounding box center [598, 205] width 540 height 40
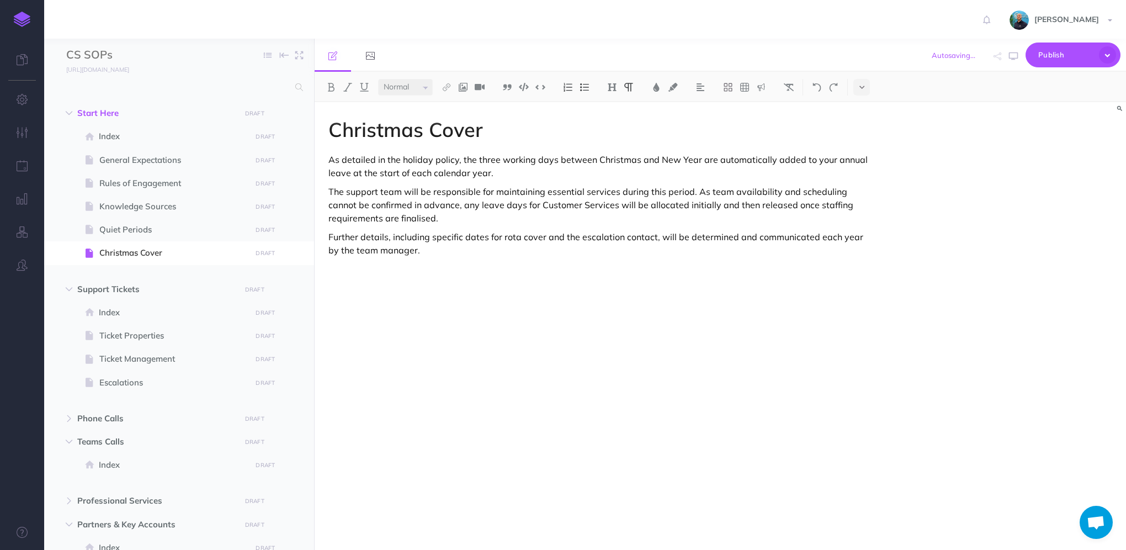
click at [329, 196] on p "The support team will be responsible for maintaining essential services during …" at bounding box center [598, 205] width 540 height 40
click at [1015, 60] on icon "button" at bounding box center [1013, 56] width 9 height 9
click at [365, 194] on p "The support team will be responsible for maintaining essential services during …" at bounding box center [598, 205] width 540 height 40
click at [323, 188] on div "Christmas Cover As detailed in the holiday policy, the three working days betwe…" at bounding box center [599, 320] width 568 height 436
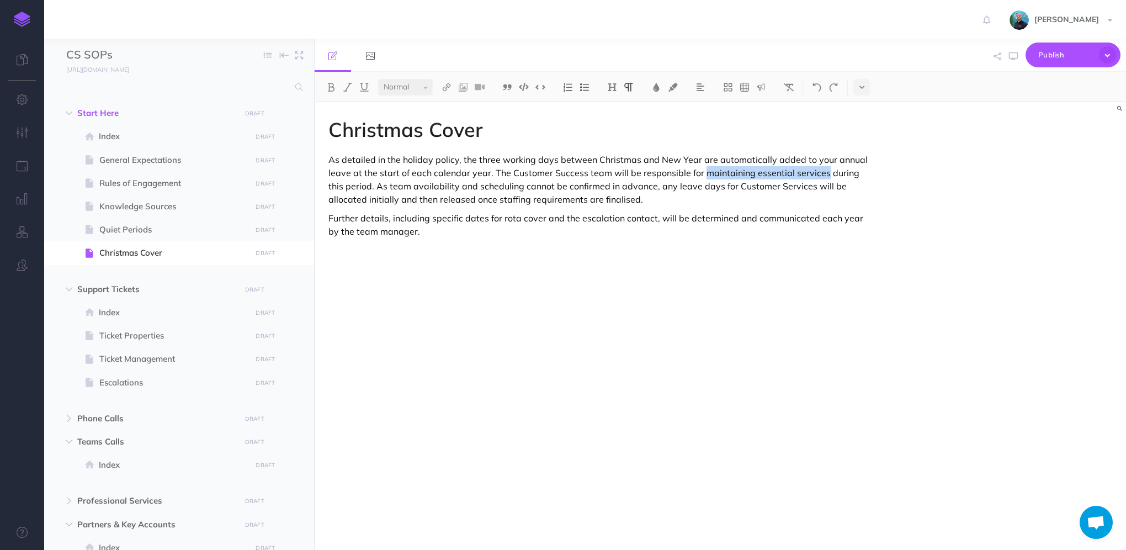
drag, startPoint x: 701, startPoint y: 173, endPoint x: 822, endPoint y: 169, distance: 120.9
click at [822, 169] on p "As detailed in the holiday policy, the three working days between Christmas and…" at bounding box center [598, 179] width 540 height 53
click at [845, 175] on p "As detailed in the holiday policy, the three working days between Christmas and…" at bounding box center [598, 179] width 540 height 53
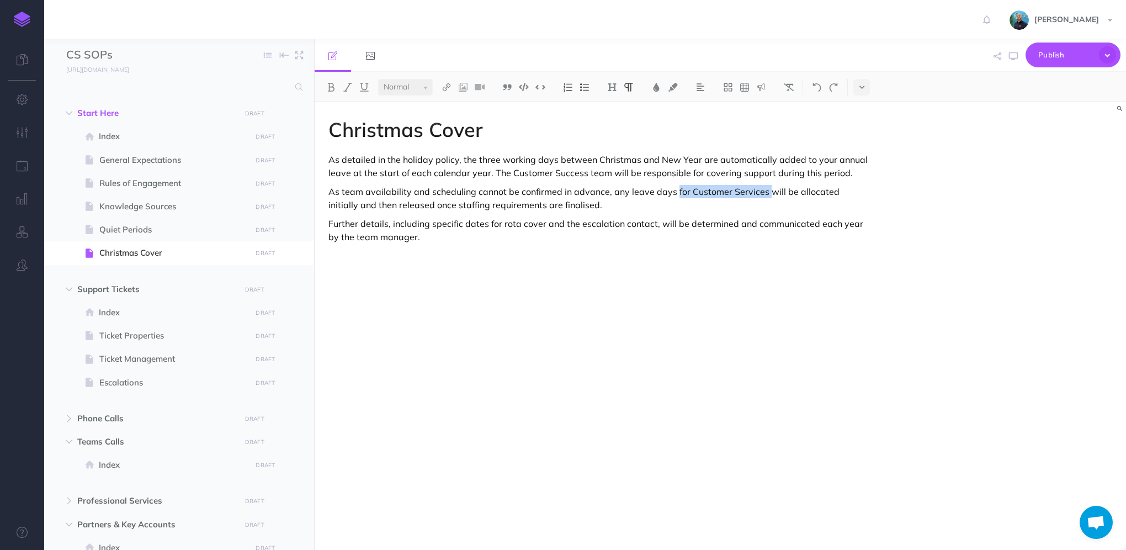
drag, startPoint x: 765, startPoint y: 191, endPoint x: 674, endPoint y: 188, distance: 91.1
click at [674, 188] on p "As team availability and scheduling cannot be confirmed in advance, any leave d…" at bounding box center [598, 198] width 540 height 26
click at [784, 195] on p "As team availability and scheduling cannot be confirmed in advance, any leave d…" at bounding box center [598, 198] width 540 height 26
click at [813, 195] on p "As team availability and scheduling cannot be confirmed in advance, any leave d…" at bounding box center [598, 198] width 540 height 26
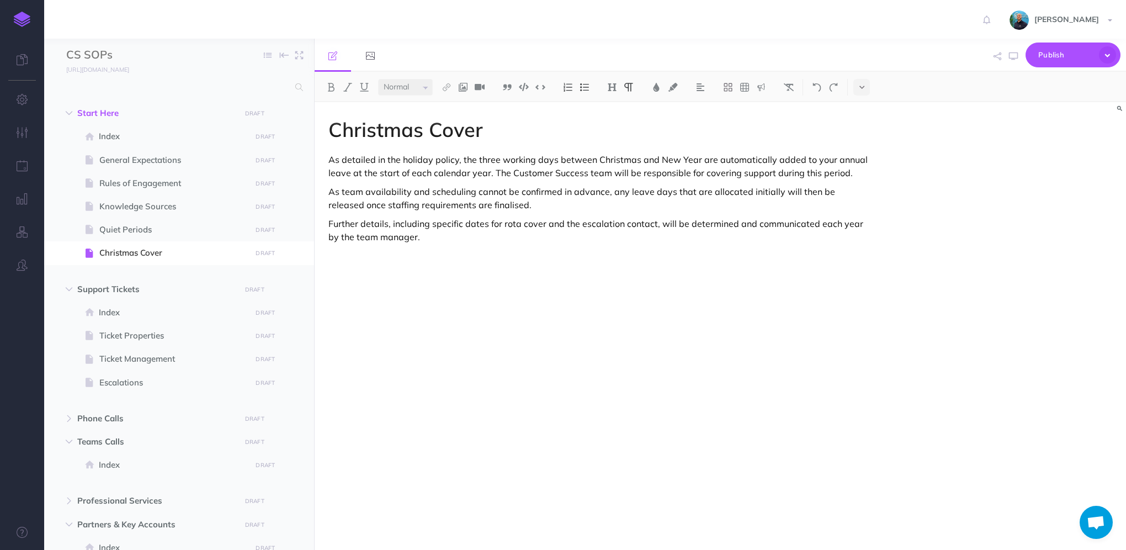
click at [537, 205] on p "As team availability and scheduling cannot be confirmed in advance, any leave d…" at bounding box center [598, 198] width 540 height 26
click at [534, 206] on p "As team availability and scheduling cannot be confirmed in advance, any leave d…" at bounding box center [598, 198] width 540 height 26
click at [419, 235] on p "Further details, including specific dates for rota cover and the escalation con…" at bounding box center [598, 230] width 540 height 26
drag, startPoint x: 538, startPoint y: 241, endPoint x: 512, endPoint y: 254, distance: 29.6
click at [497, 256] on div "Christmas Cover As detailed in the holiday policy, the three working days betwe…" at bounding box center [599, 320] width 568 height 436
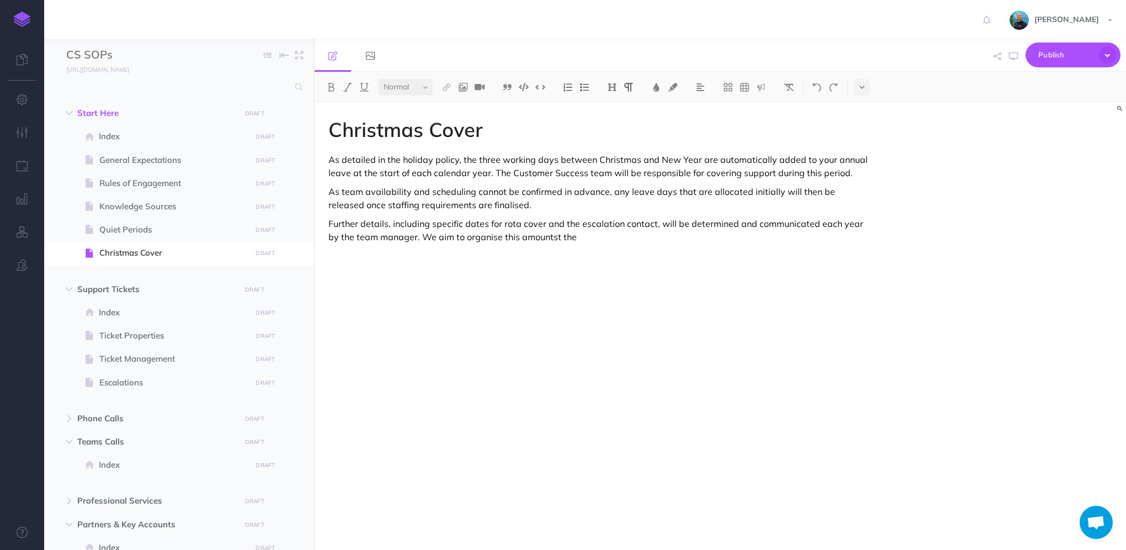
click at [536, 236] on p "Further details, including specific dates for rota cover and the escalation con…" at bounding box center [598, 230] width 540 height 26
click at [584, 244] on div "Christmas Cover As detailed in the holiday policy, the three working days betwe…" at bounding box center [599, 320] width 568 height 436
click at [604, 238] on p "Further details, including specific dates for rota cover and the escalation con…" at bounding box center [598, 230] width 540 height 26
drag, startPoint x: 454, startPoint y: 201, endPoint x: 331, endPoint y: 194, distance: 122.7
click at [331, 194] on p "As team availability and scheduling cannot be confirmed in advance, any leave d…" at bounding box center [598, 198] width 540 height 26
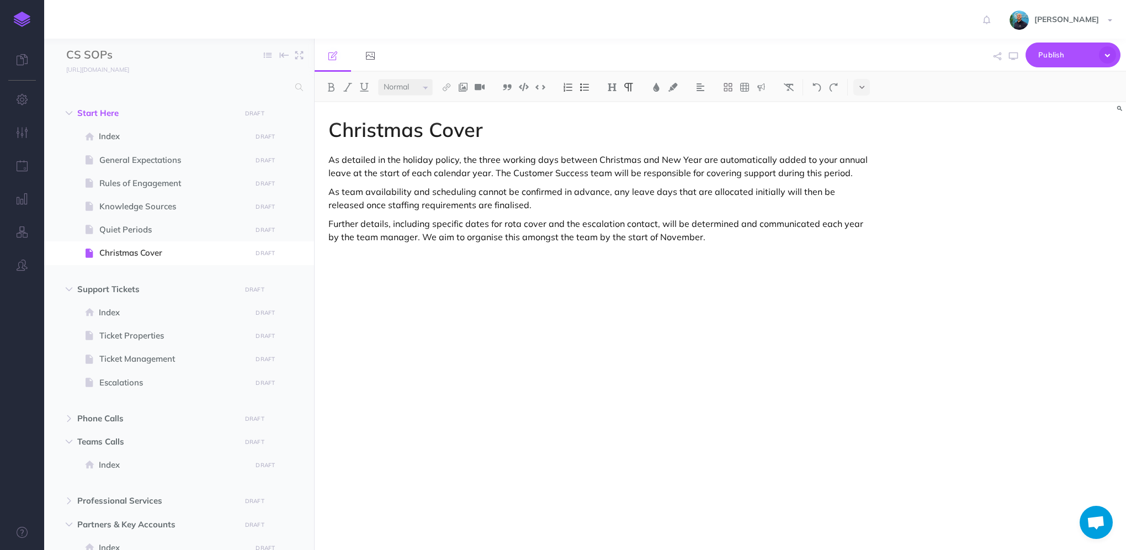
click at [566, 257] on div "Christmas Cover As detailed in the holiday policy, the three working days betwe…" at bounding box center [599, 320] width 568 height 436
click at [493, 237] on p "Further details, including specific dates for rota cover and the escalation con…" at bounding box center [598, 230] width 540 height 26
click at [724, 237] on p "Further details, including specific dates for rota cover and the escalation con…" at bounding box center [598, 230] width 540 height 26
drag, startPoint x: 495, startPoint y: 201, endPoint x: 329, endPoint y: 193, distance: 165.8
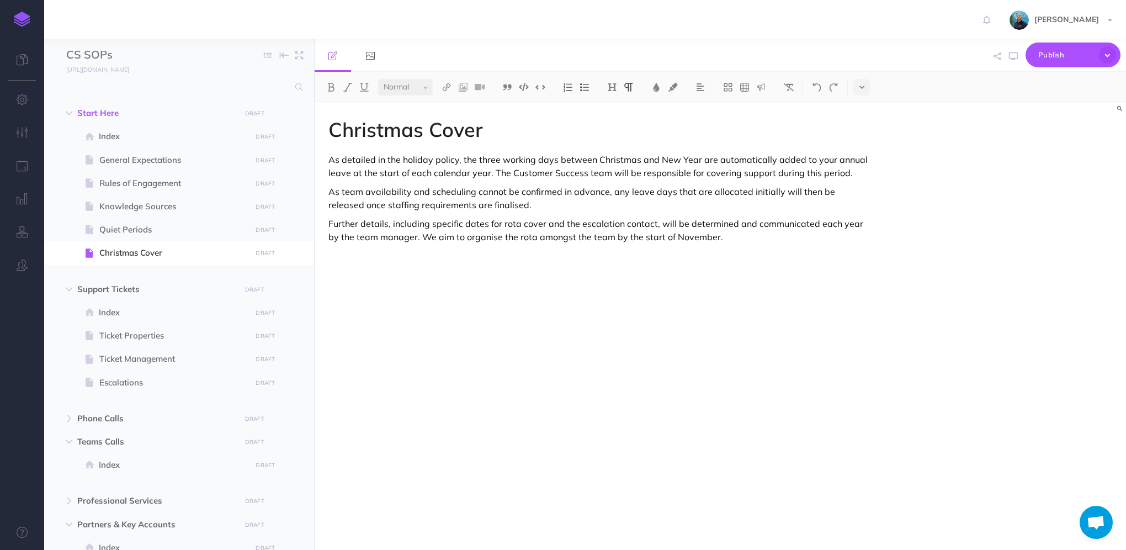
click at [329, 193] on p "As team availability and scheduling cannot be confirmed in advance, any leave d…" at bounding box center [598, 198] width 540 height 26
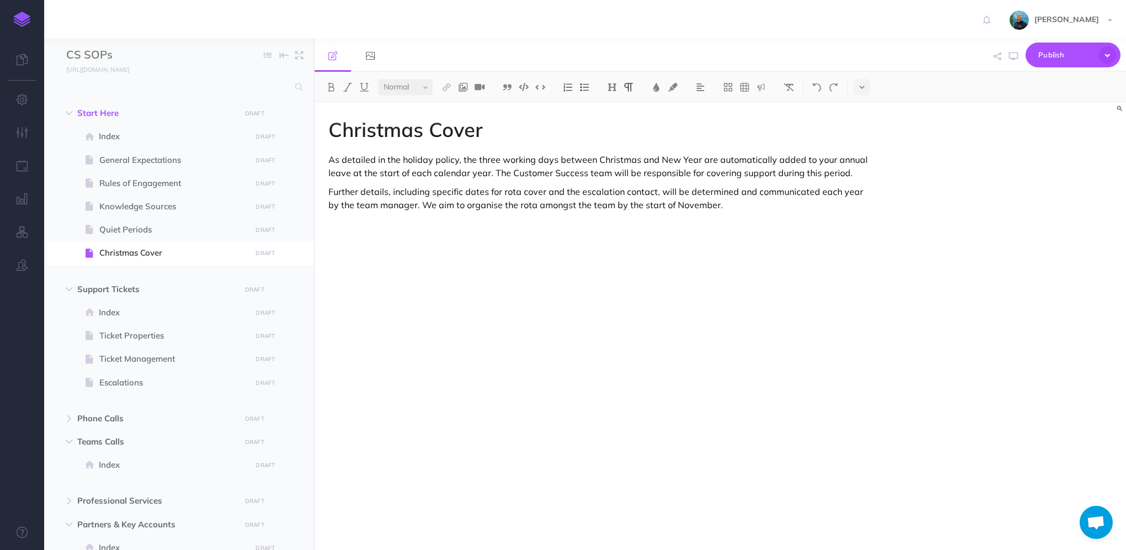
click at [744, 211] on div "Christmas Cover As detailed in the holiday policy, the three working days betwe…" at bounding box center [599, 320] width 568 height 436
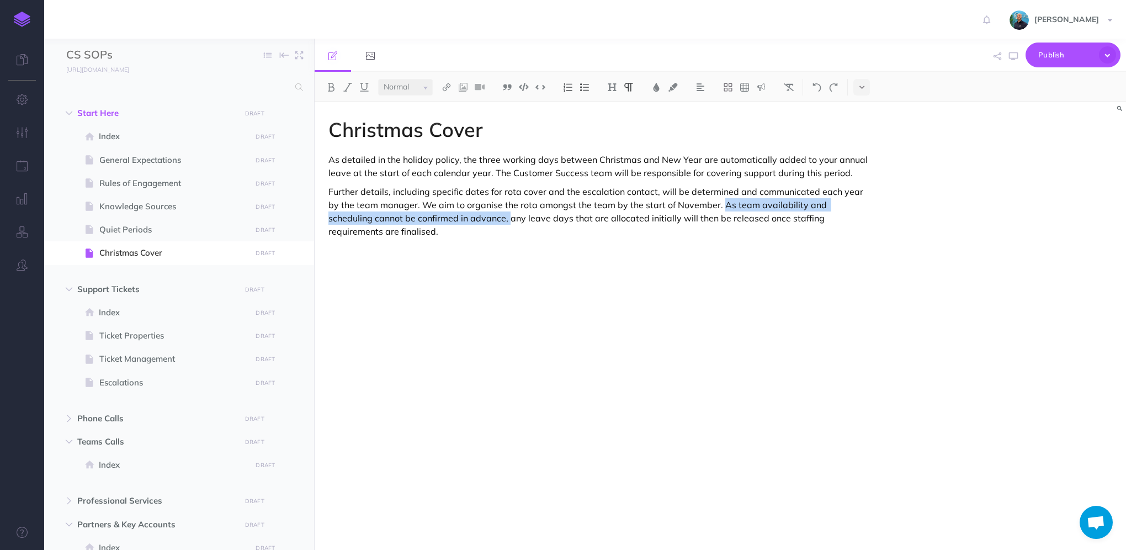
drag, startPoint x: 464, startPoint y: 221, endPoint x: 709, endPoint y: 205, distance: 245.5
click at [709, 205] on p "Further details, including specific dates for rota cover and the escalation con…" at bounding box center [598, 211] width 540 height 53
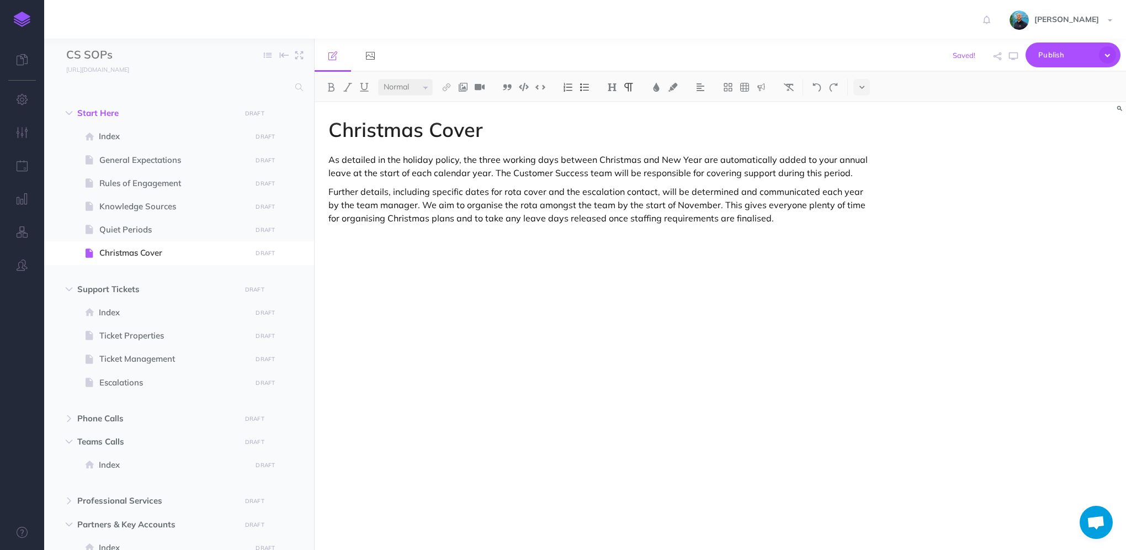
click at [776, 221] on p "Further details, including specific dates for rota cover and the escalation con…" at bounding box center [598, 205] width 540 height 40
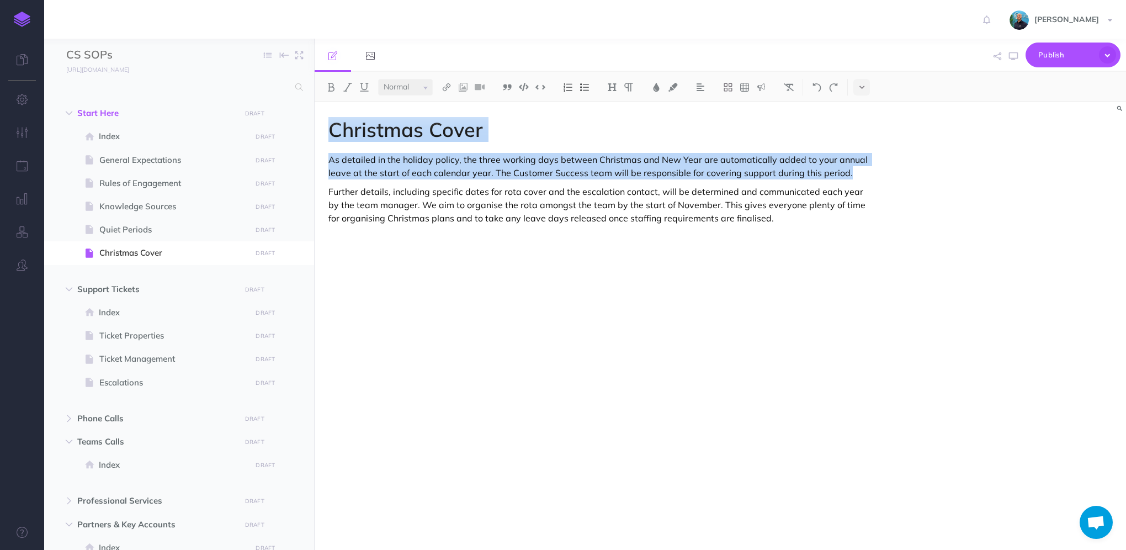
copy div "Christmas Cover As detailed in the holiday policy, the three working days betwe…"
click at [817, 223] on p "Further details, including specific dates for rota cover and the escalation con…" at bounding box center [598, 205] width 540 height 40
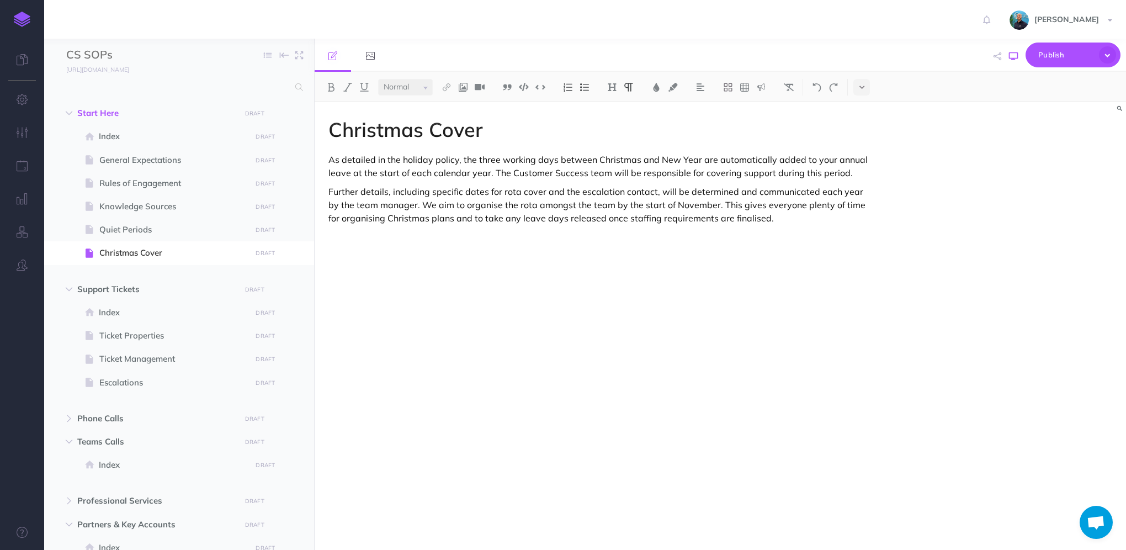
click at [1009, 57] on icon "button" at bounding box center [1013, 56] width 9 height 9
click at [701, 205] on p "Further details, including specific dates for rota cover and the escalation con…" at bounding box center [598, 205] width 540 height 40
click at [1015, 58] on icon "button" at bounding box center [1013, 56] width 9 height 9
drag, startPoint x: 404, startPoint y: 160, endPoint x: 427, endPoint y: 158, distance: 22.1
click at [404, 160] on p "As detailed in the holiday policy, the three working days between Christmas and…" at bounding box center [598, 166] width 540 height 26
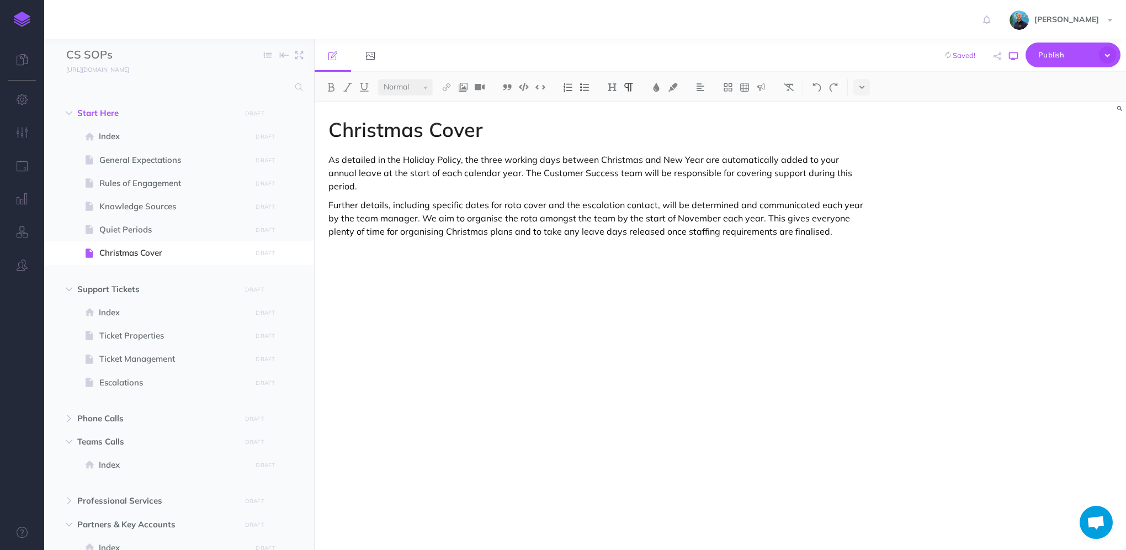
click at [1011, 57] on icon "button" at bounding box center [1013, 56] width 9 height 9
drag, startPoint x: 744, startPoint y: 205, endPoint x: 705, endPoint y: 204, distance: 38.6
click at [705, 204] on p "Further details, including specific dates for rota cover and the escalation con…" at bounding box center [598, 218] width 540 height 40
click at [1016, 62] on button "button" at bounding box center [1013, 56] width 14 height 32
click at [110, 285] on span "Support Tickets" at bounding box center [155, 289] width 157 height 13
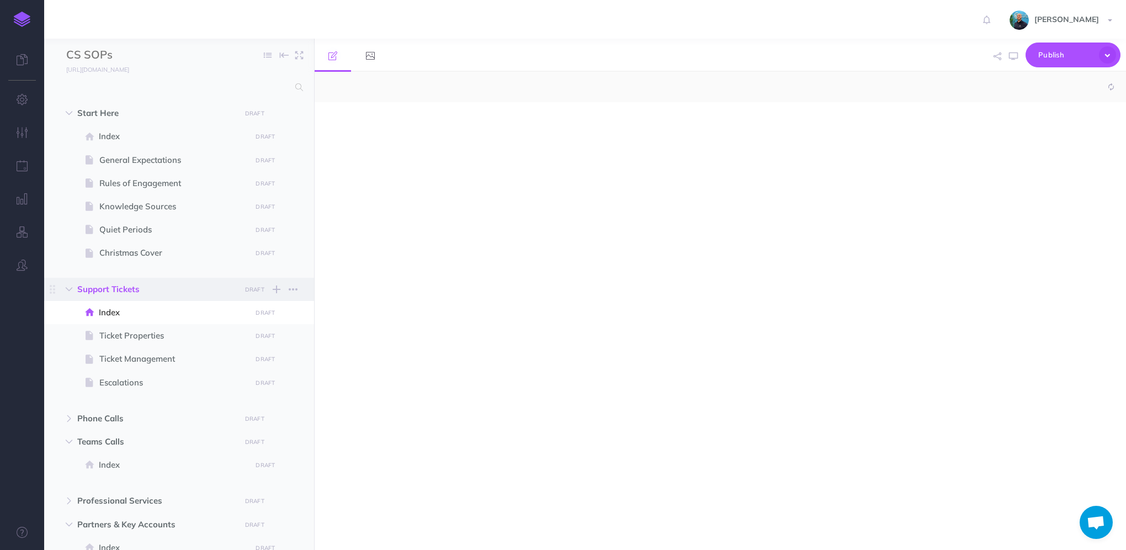
select select "null"
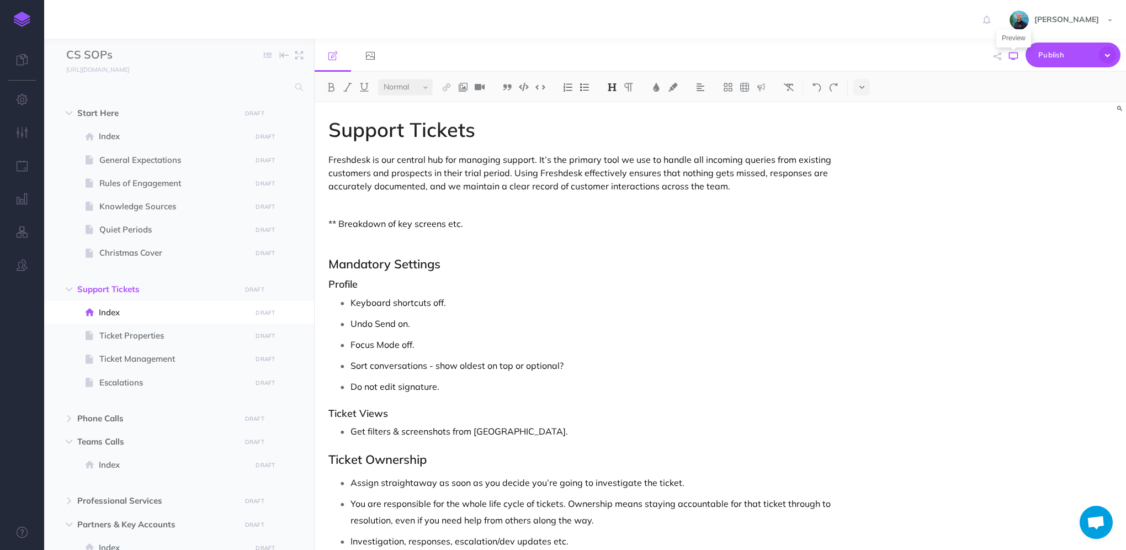
click at [1013, 56] on icon "button" at bounding box center [1013, 56] width 9 height 9
